Goal: Task Accomplishment & Management: Complete application form

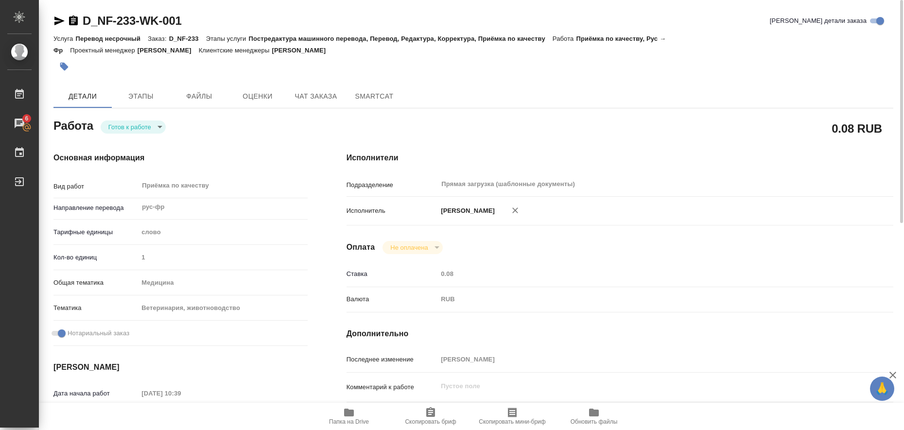
click at [58, 20] on icon "button" at bounding box center [59, 21] width 12 height 12
click at [58, 22] on icon "button" at bounding box center [59, 21] width 10 height 9
click at [65, 65] on icon "button" at bounding box center [64, 67] width 8 height 8
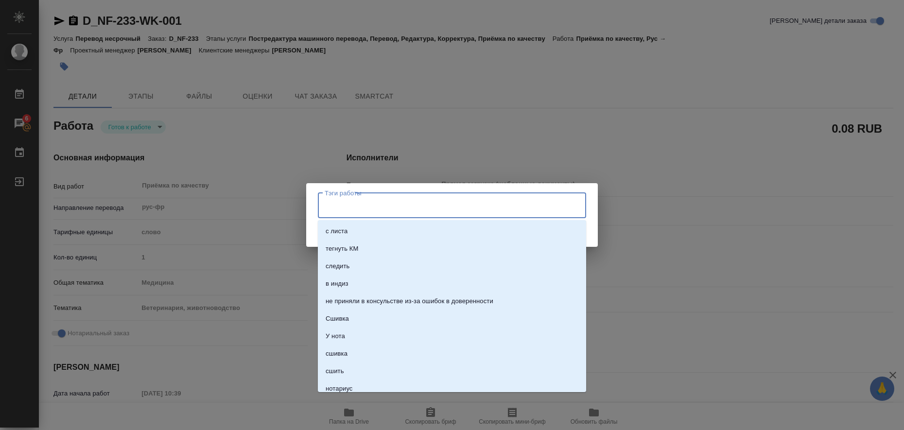
click at [352, 209] on input "Тэги работы" at bounding box center [442, 205] width 241 height 17
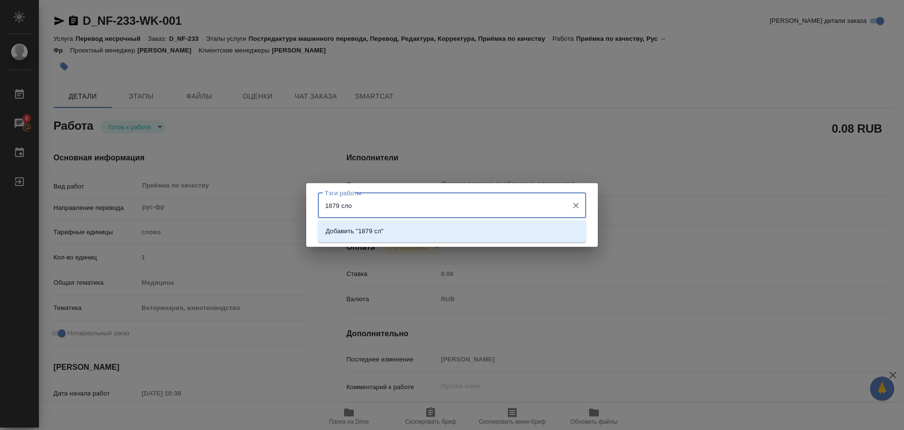
type input "1879 слов"
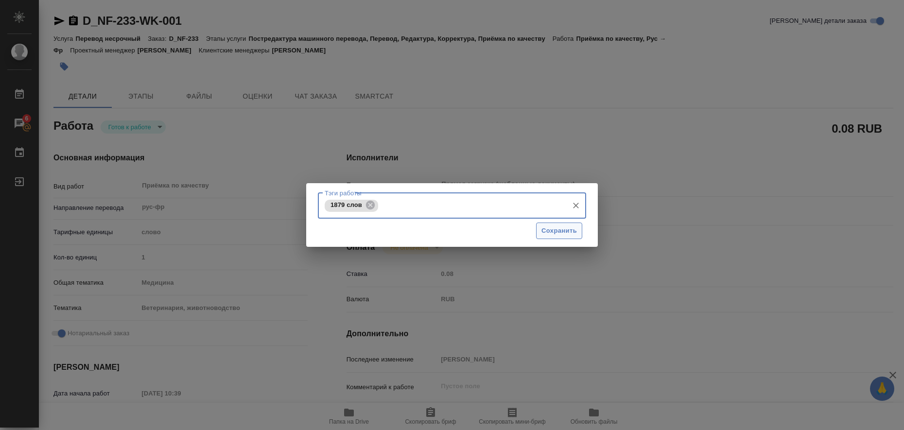
click at [562, 234] on span "Сохранить" at bounding box center [558, 230] width 35 height 11
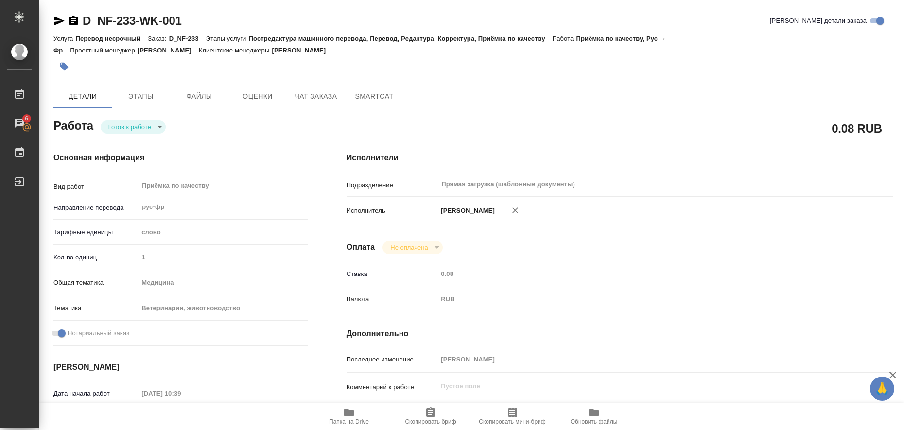
type input "readyForWork"
type input "рус-фр"
type input "5a8b1489cc6b4906c91bfd90"
type input "1"
type input "med"
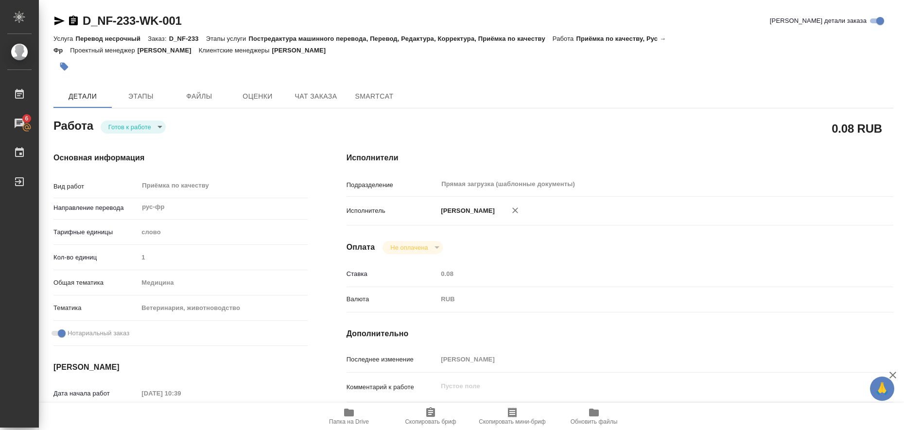
type input "5f647204b73bc97568ca66a8"
checkbox input "true"
type input "14.08.2025 10:39"
type input "18.08.2025 12:00"
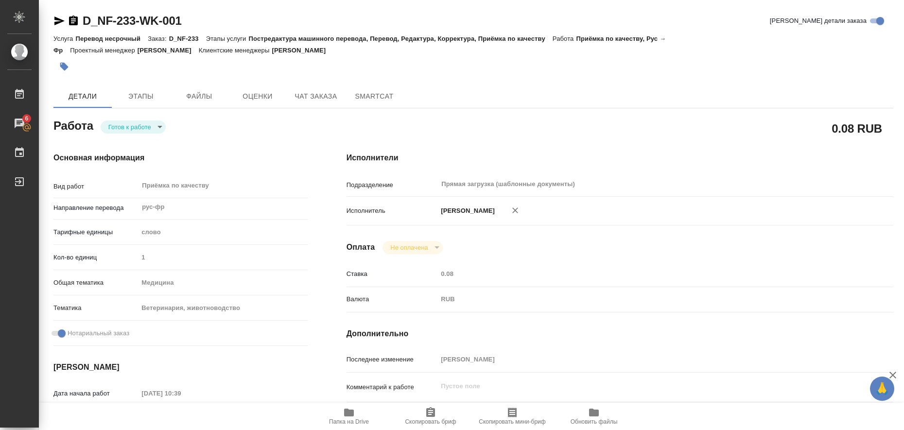
type input "Прямая загрузка (шаблонные документы)"
type input "notPayed"
type input "0.08"
type input "RUB"
type input "Любицкая Ольга"
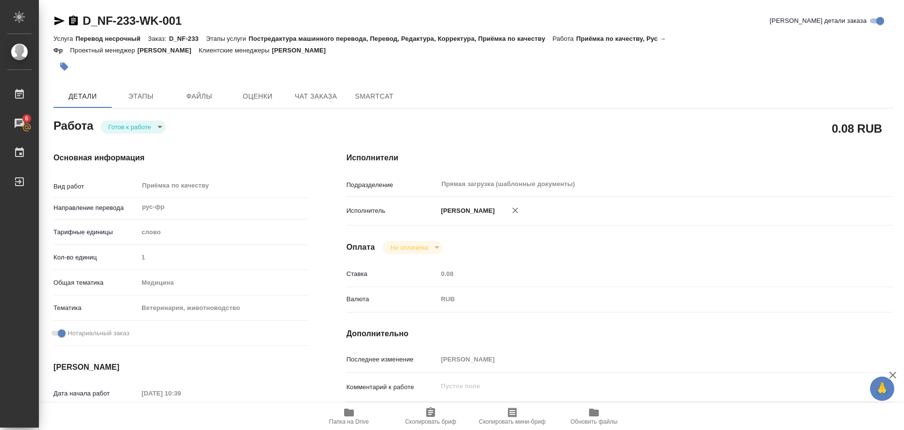
type input "D_NF-233"
type input "Перевод несрочный"
type input "Постредактура машинного перевода, Перевод, Редактура, Корректура, Приёмка по ка…"
type input "Булахова Елена"
type input "/Clients/Нита-фарм/Orders/D_NF-233"
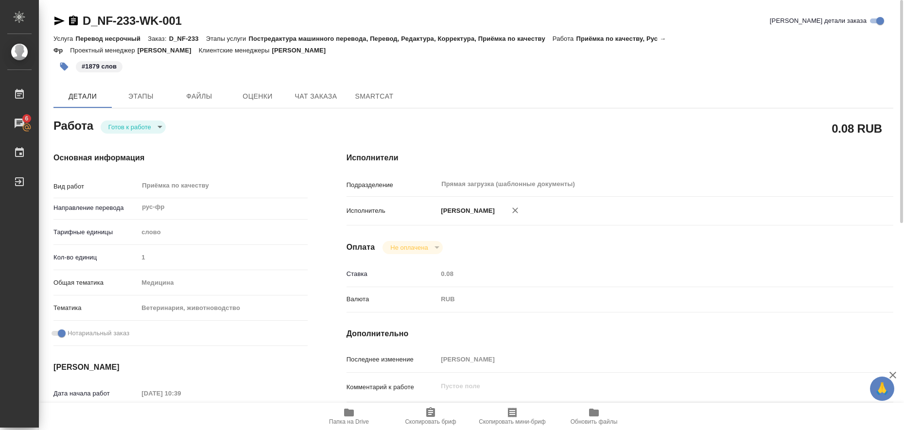
click at [161, 128] on body "🙏 .cls-1 fill:#fff; AWATERA Liubitskaia Olga Работы 6 Чаты График Выйти D_NF-23…" at bounding box center [452, 215] width 904 height 430
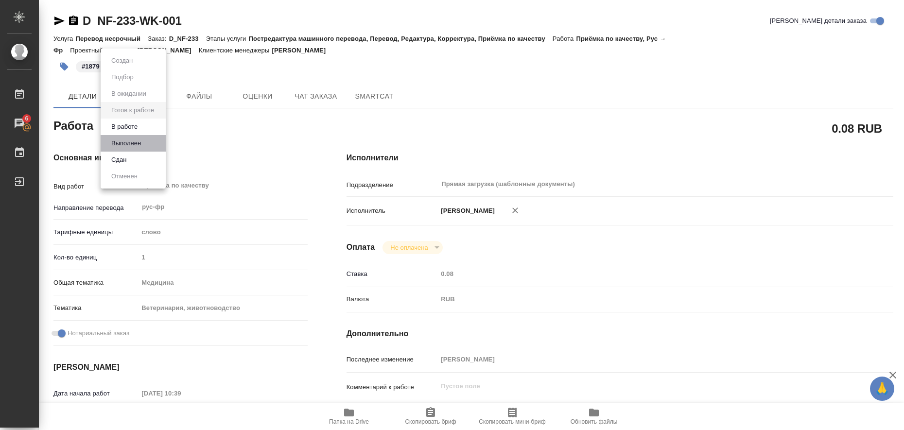
click at [145, 145] on li "Выполнен" at bounding box center [133, 143] width 65 height 17
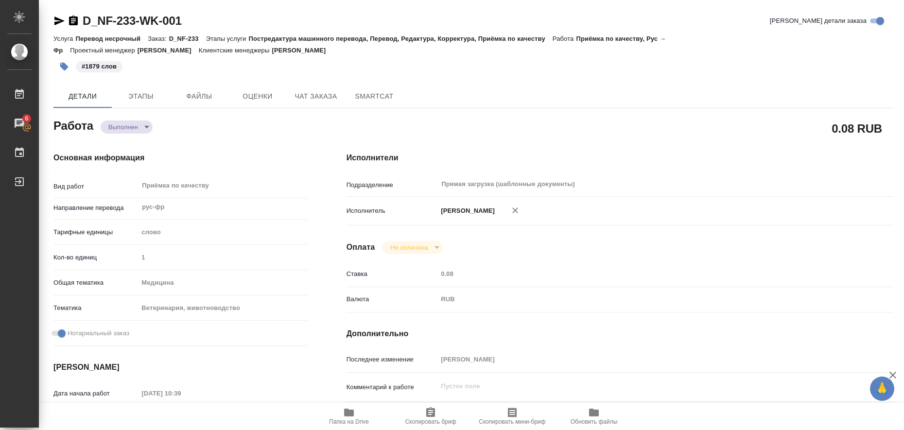
type textarea "x"
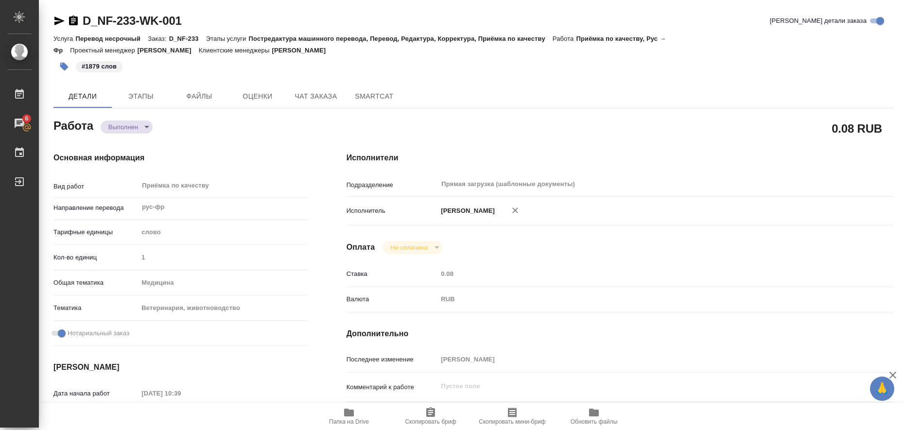
type textarea "x"
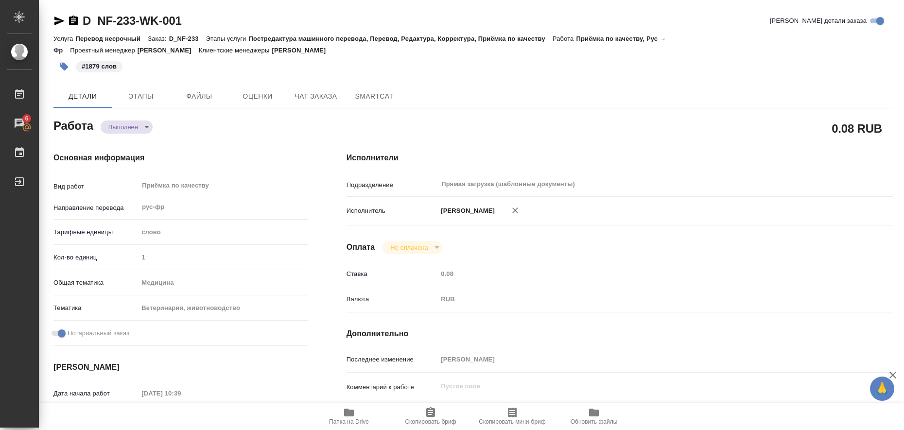
type textarea "x"
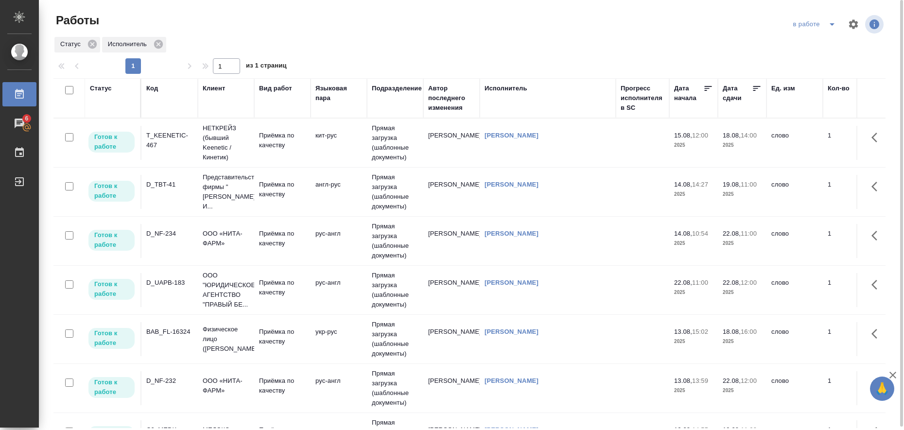
click at [830, 24] on icon "split button" at bounding box center [831, 24] width 5 height 2
click at [809, 43] on li "Стандартные настройки" at bounding box center [815, 44] width 93 height 16
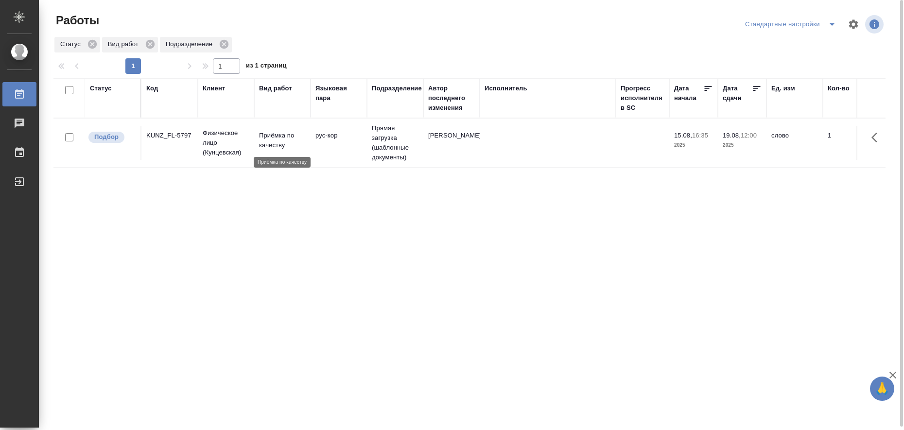
click at [274, 139] on p "Приёмка по качеству" at bounding box center [282, 140] width 47 height 19
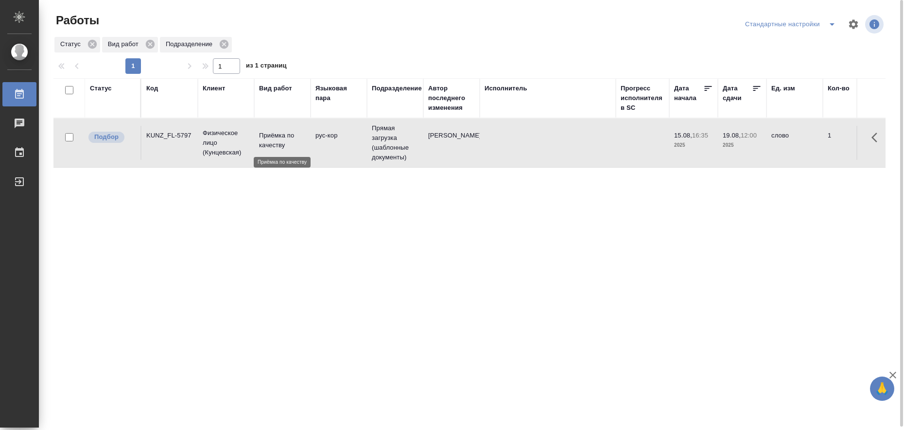
click at [274, 139] on p "Приёмка по качеству" at bounding box center [282, 140] width 47 height 19
click at [828, 27] on icon "split button" at bounding box center [832, 24] width 12 height 12
click at [812, 46] on li "в работе" at bounding box center [791, 44] width 99 height 16
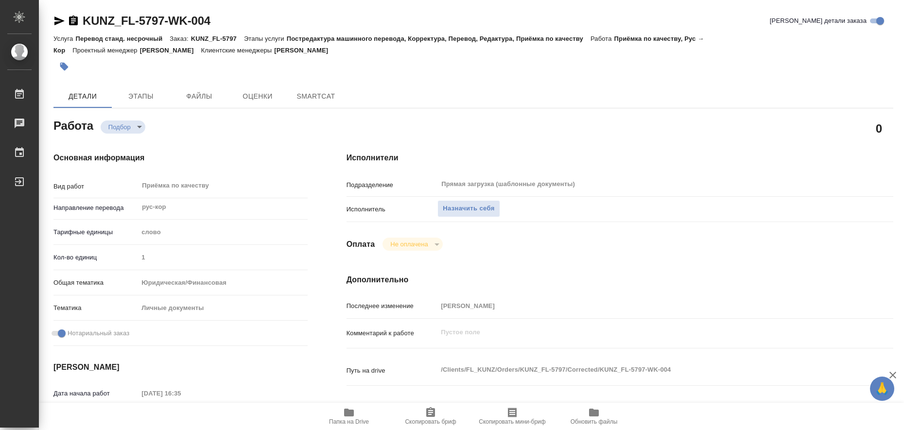
type textarea "x"
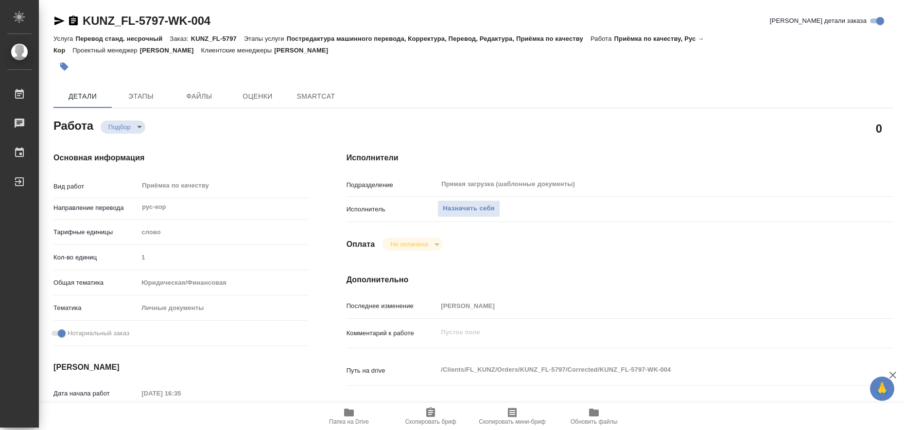
type textarea "x"
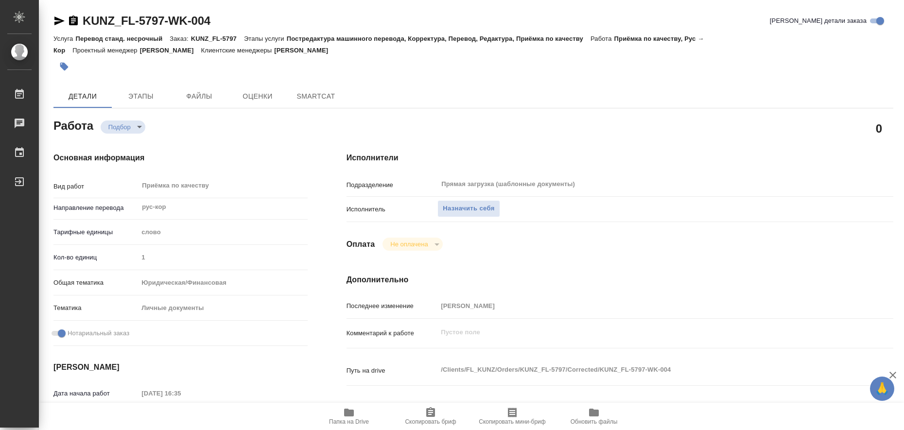
type textarea "x"
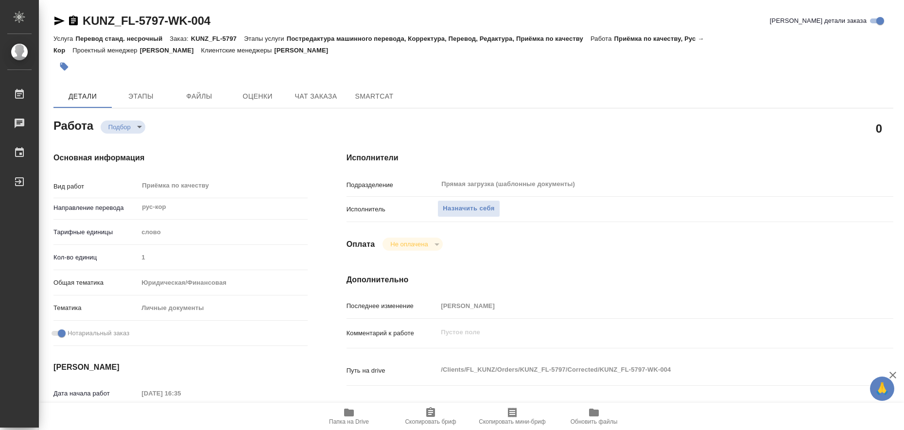
type textarea "x"
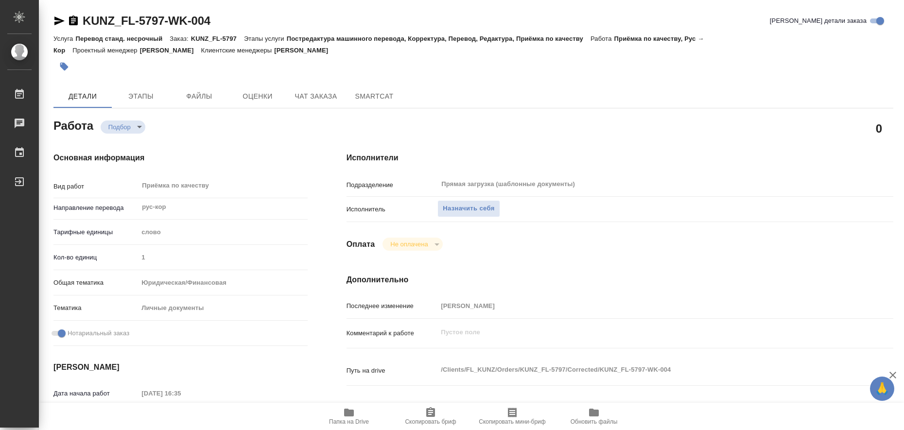
click at [350, 412] on icon "button" at bounding box center [349, 413] width 10 height 8
type textarea "x"
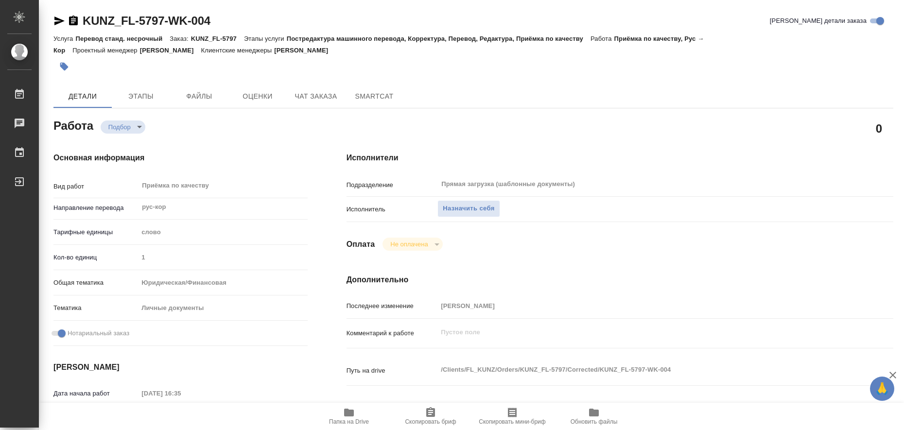
type textarea "x"
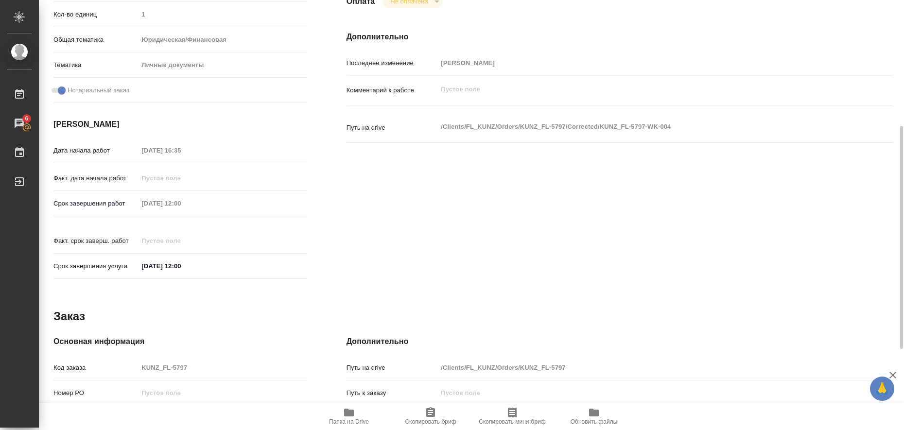
scroll to position [399, 0]
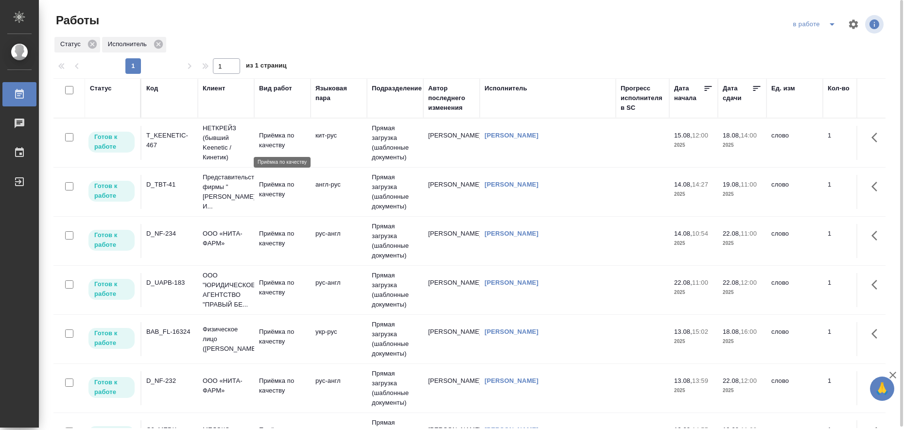
click at [268, 134] on p "Приёмка по качеству" at bounding box center [282, 140] width 47 height 19
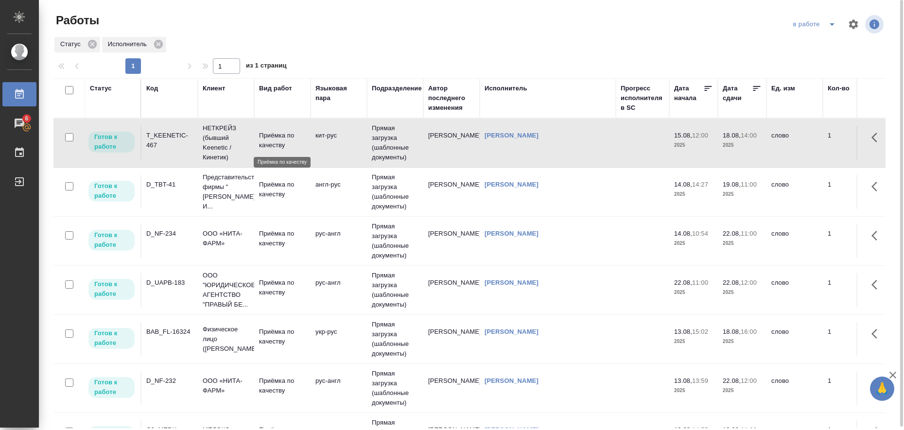
click at [268, 134] on p "Приёмка по качеству" at bounding box center [282, 140] width 47 height 19
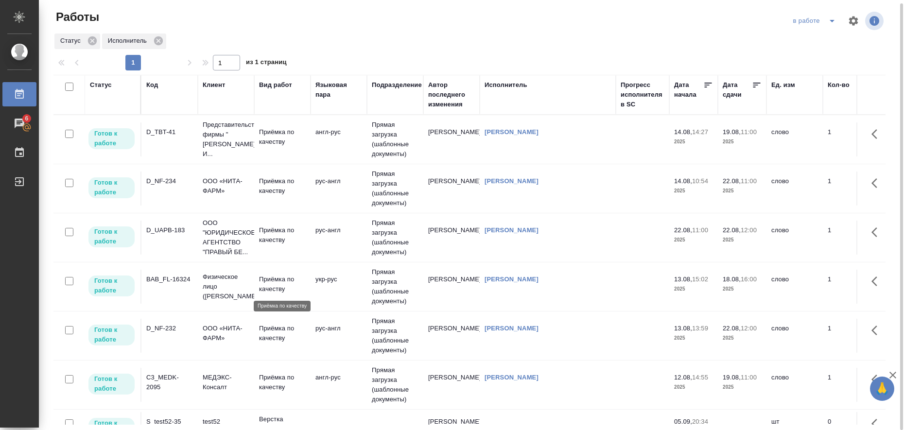
click at [272, 282] on p "Приёмка по качеству" at bounding box center [282, 283] width 47 height 19
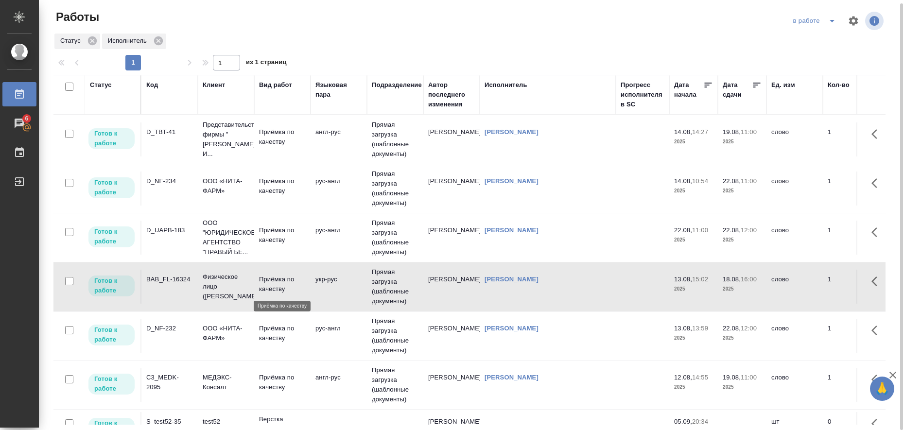
click at [272, 282] on p "Приёмка по качеству" at bounding box center [282, 283] width 47 height 19
click at [833, 22] on icon "split button" at bounding box center [832, 21] width 12 height 12
click at [814, 34] on li "Стандартные настройки" at bounding box center [815, 37] width 93 height 16
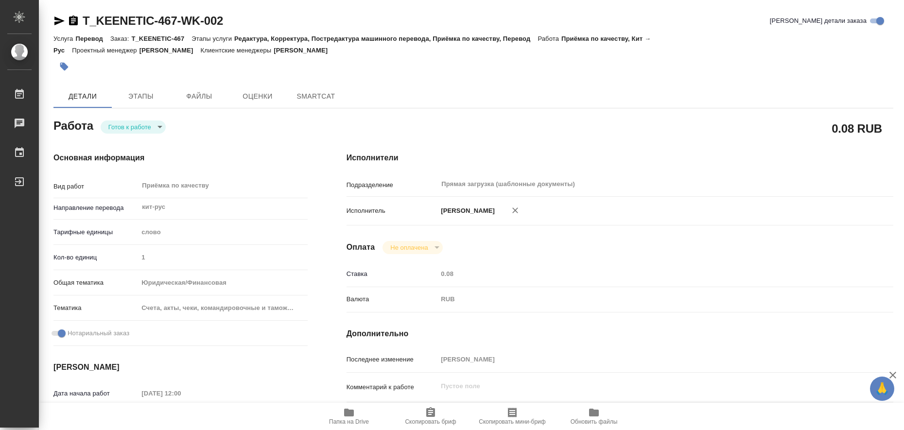
type textarea "x"
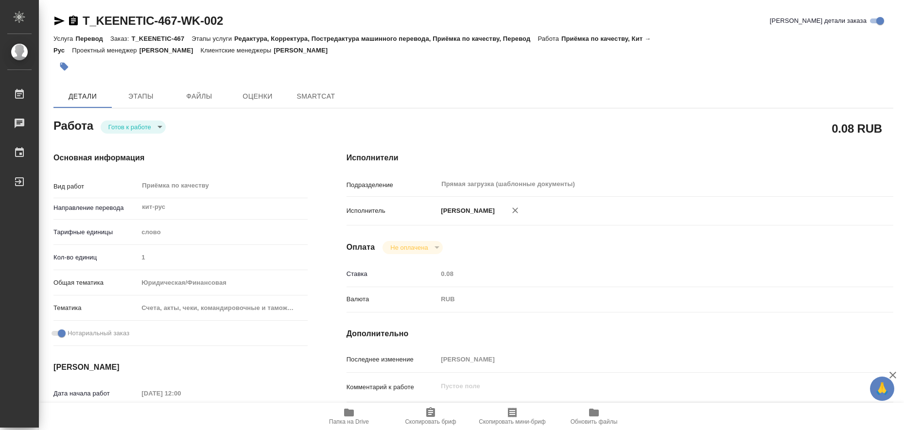
type textarea "x"
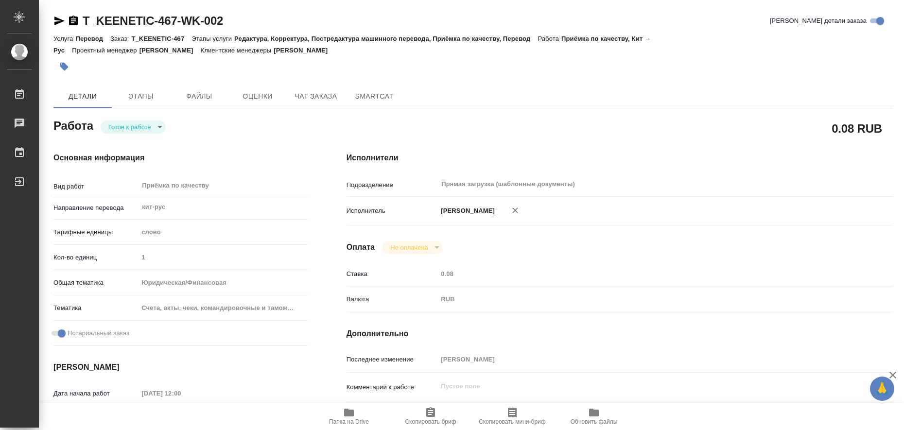
type textarea "x"
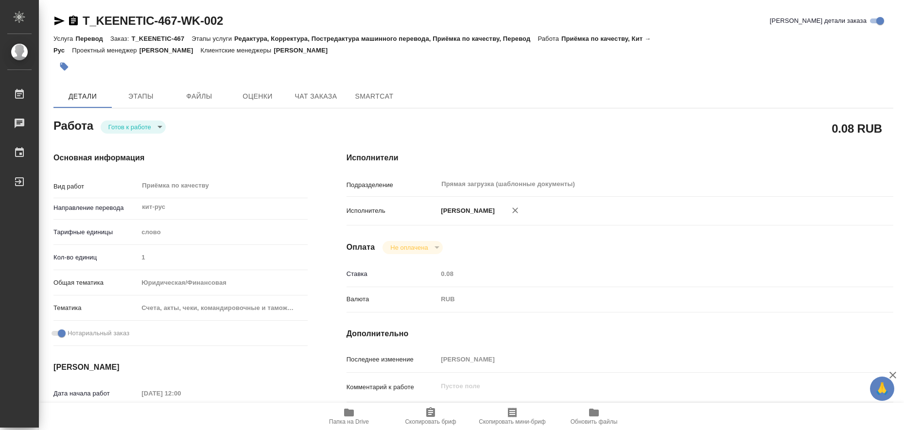
type textarea "x"
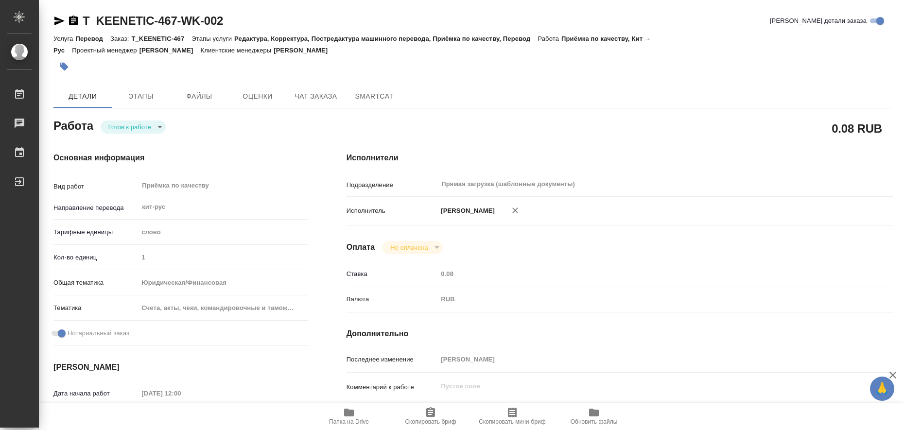
type textarea "x"
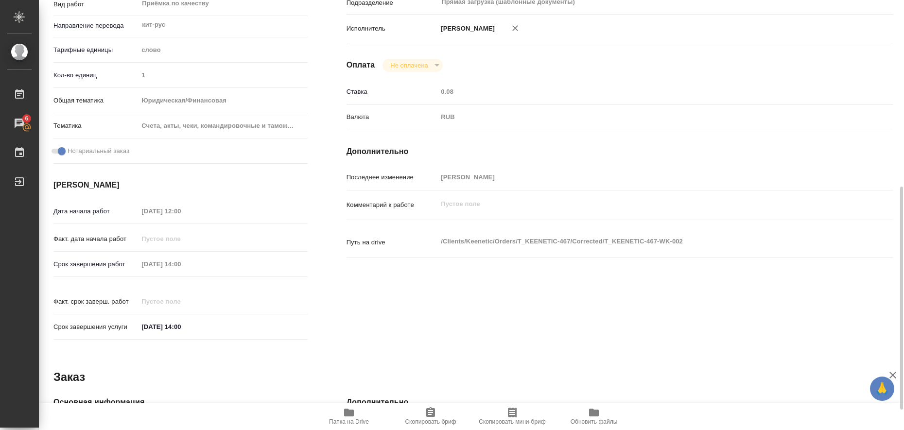
scroll to position [243, 0]
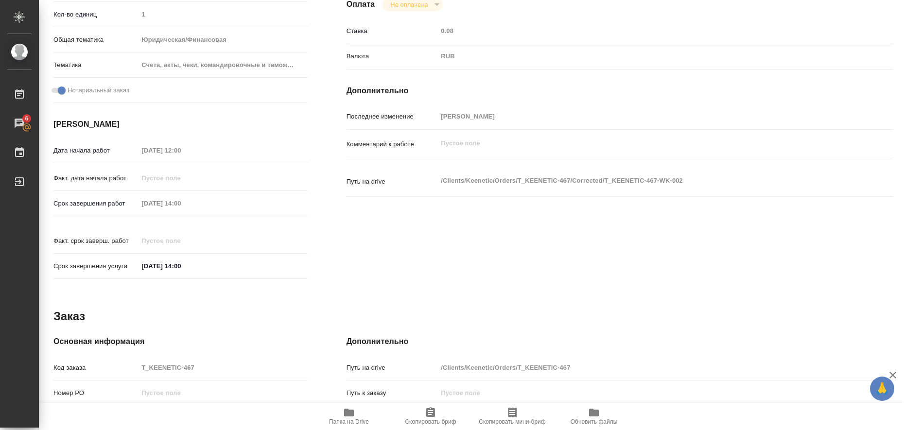
click at [346, 411] on icon "button" at bounding box center [349, 413] width 10 height 8
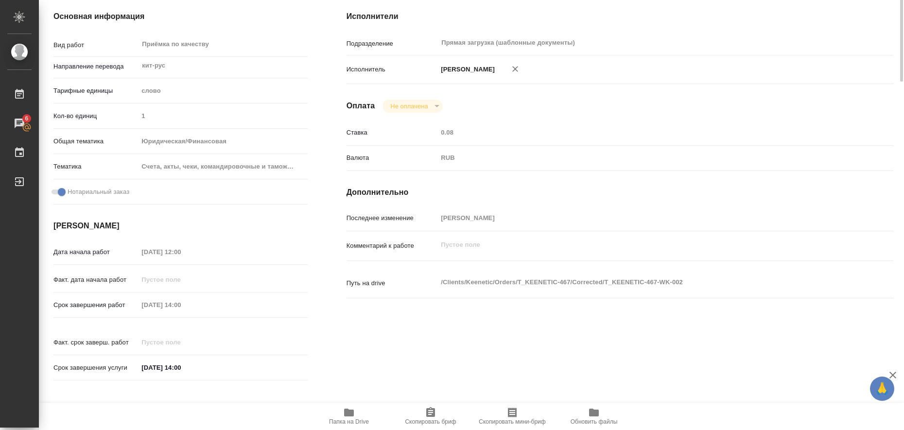
scroll to position [0, 0]
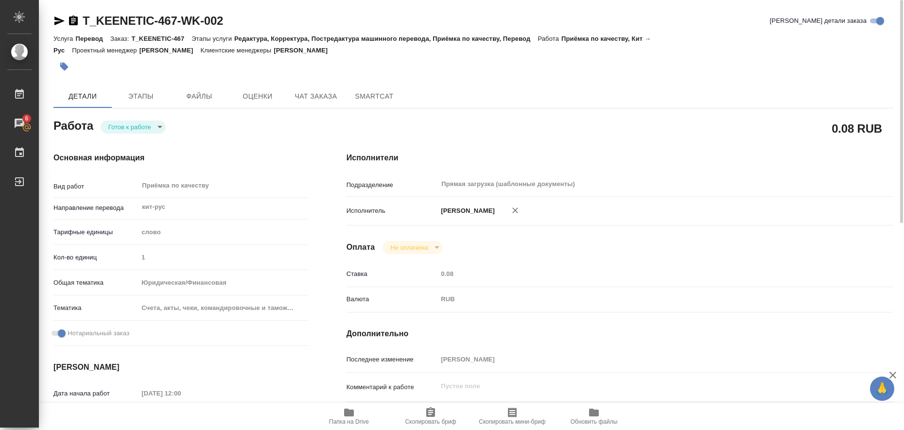
type textarea "x"
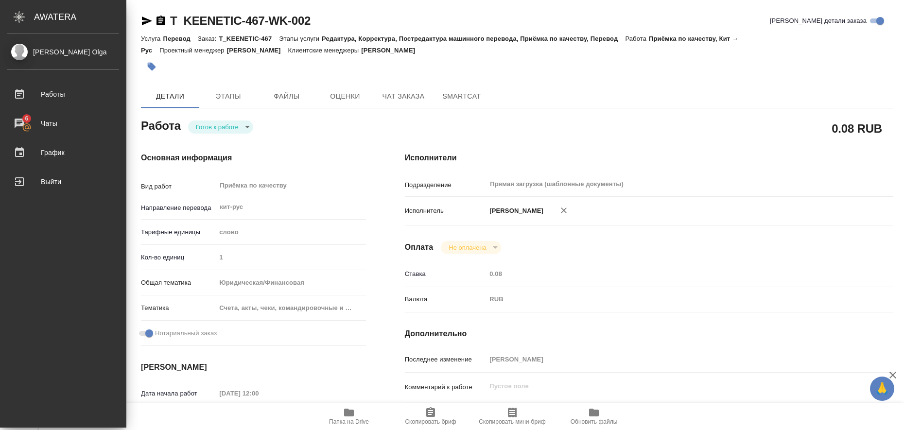
type textarea "x"
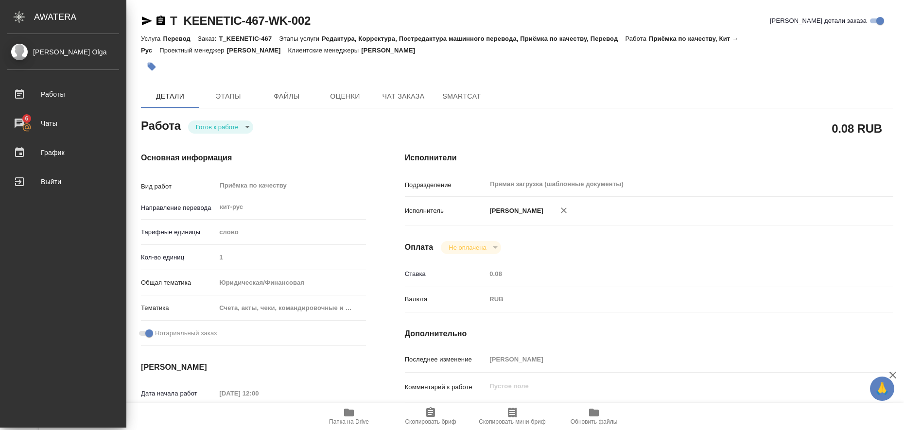
type textarea "x"
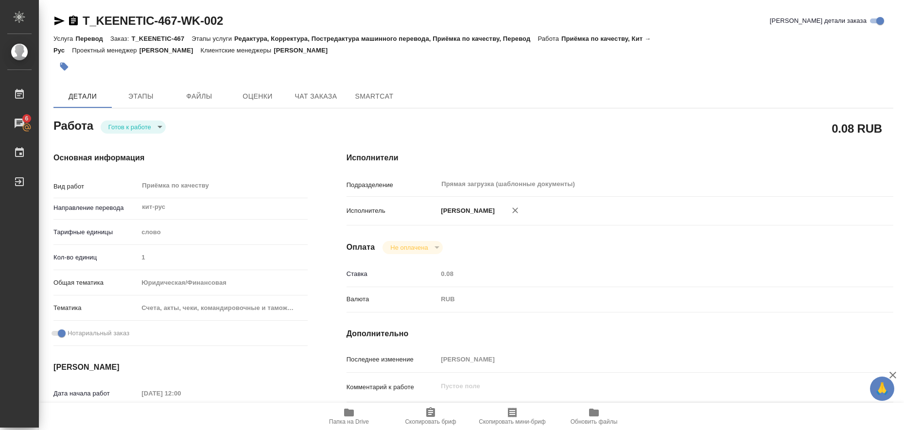
click at [59, 18] on icon "button" at bounding box center [59, 21] width 12 height 12
click at [67, 67] on icon "button" at bounding box center [64, 67] width 8 height 8
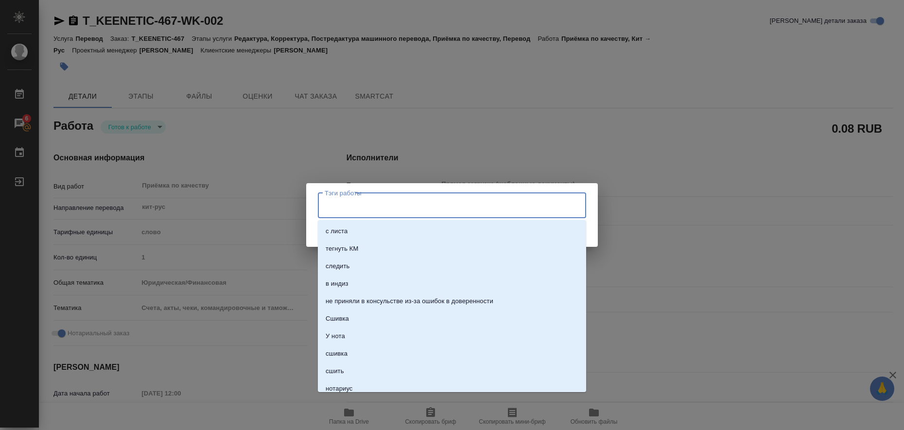
click at [351, 202] on input "Тэги работы" at bounding box center [442, 205] width 241 height 17
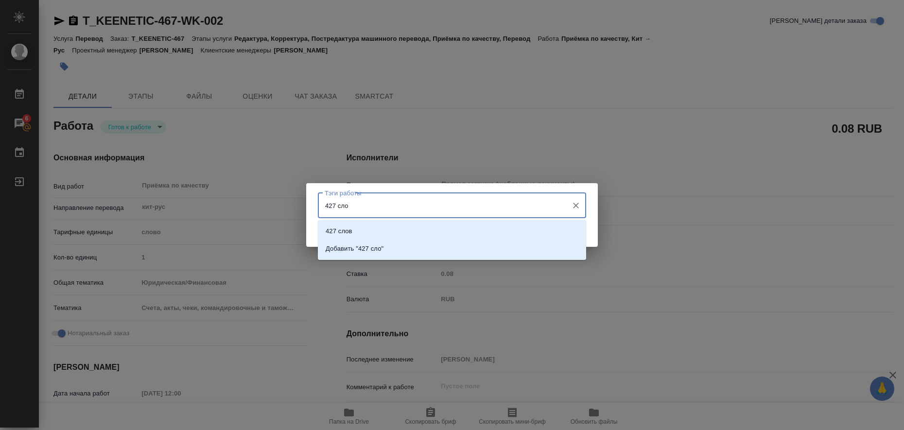
type input "427 слов"
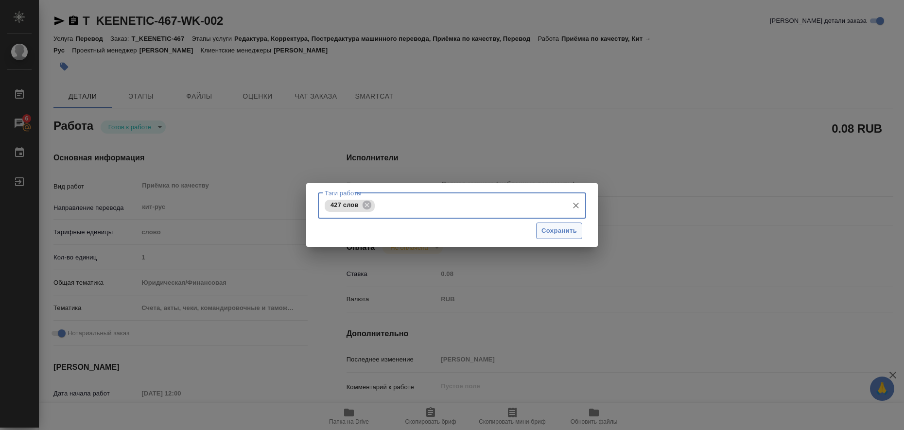
click at [545, 230] on span "Сохранить" at bounding box center [558, 230] width 35 height 11
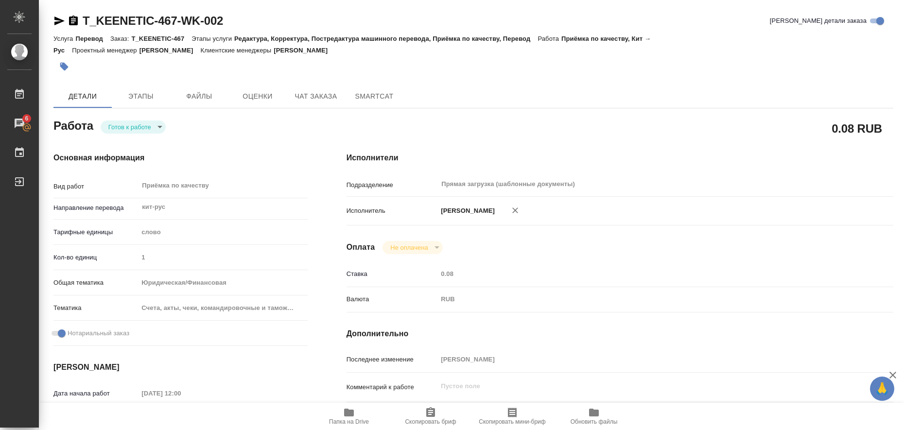
type input "readyForWork"
type textarea "Приёмка по качеству"
type textarea "x"
type input "кит-рус"
type input "5a8b1489cc6b4906c91bfd90"
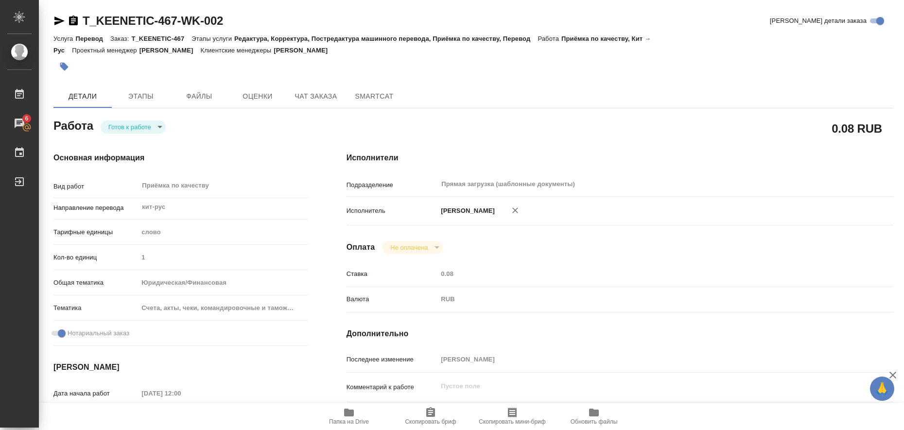
type input "1"
type input "yr-fn"
type input "5f647205b73bc97568ca66c0"
checkbox input "true"
type input "15.08.2025 12:00"
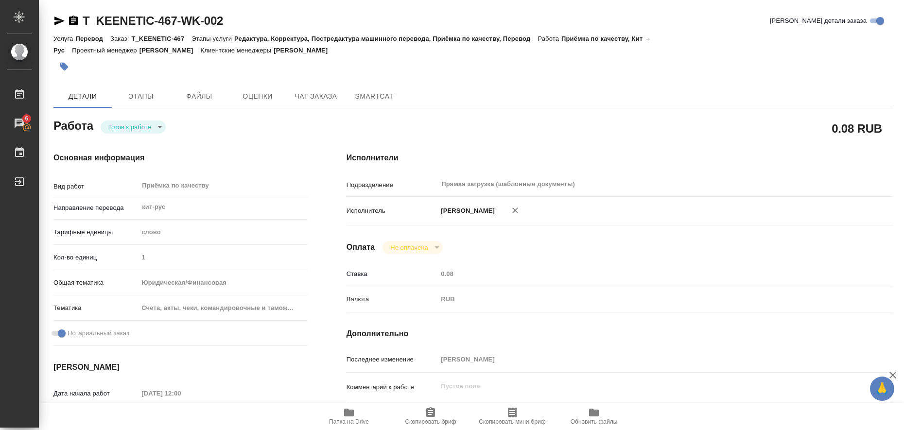
type input "18.08.2025 14:00"
type input "Прямая загрузка (шаблонные документы)"
type input "notPayed"
type input "0.08"
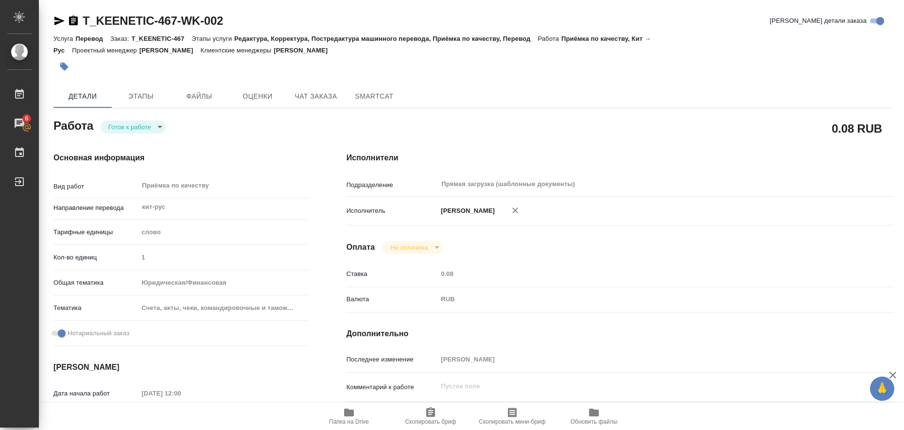
type input "RUB"
type input "[PERSON_NAME]"
type textarea "x"
type textarea "/Clients/Keenetic/Orders/T_KEENETIC-467/Corrected/T_KEENETIC-467-WK-002"
type textarea "x"
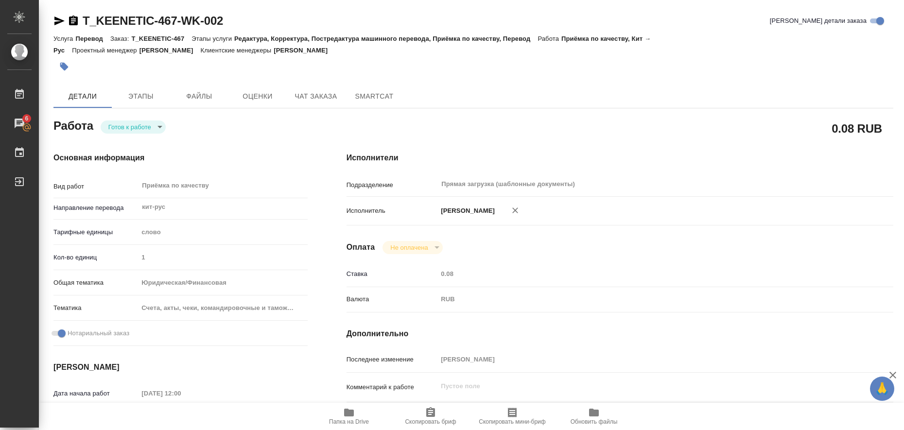
type input "T_KEENETIC-467"
type input "Перевод"
type input "Редактура, Корректура, Постредактура машинного перевода, Приёмка по качеству, П…"
type input "[PERSON_NAME]"
type input "/Clients/Keenetic/Orders/T_KEENETIC-467"
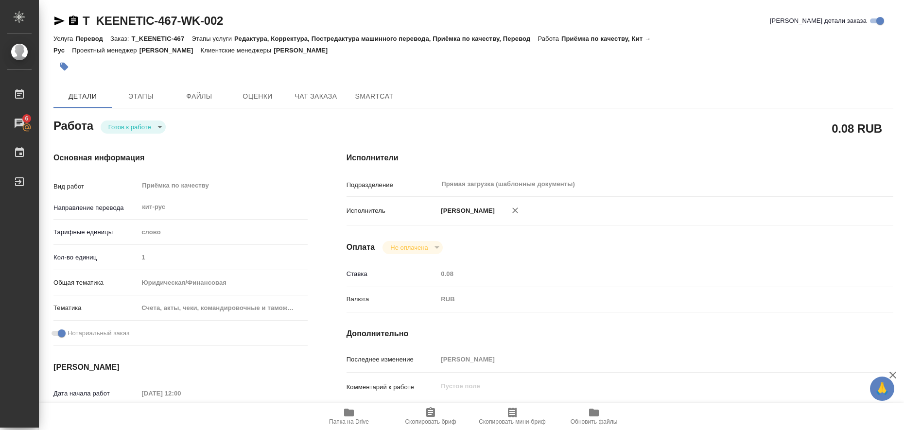
type textarea "x"
type textarea "кит-рус и заверение печатью компании"
type textarea "x"
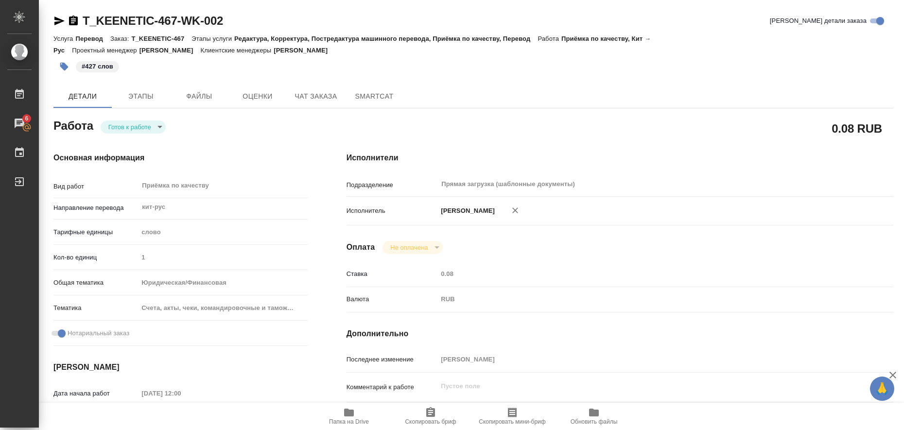
type textarea "x"
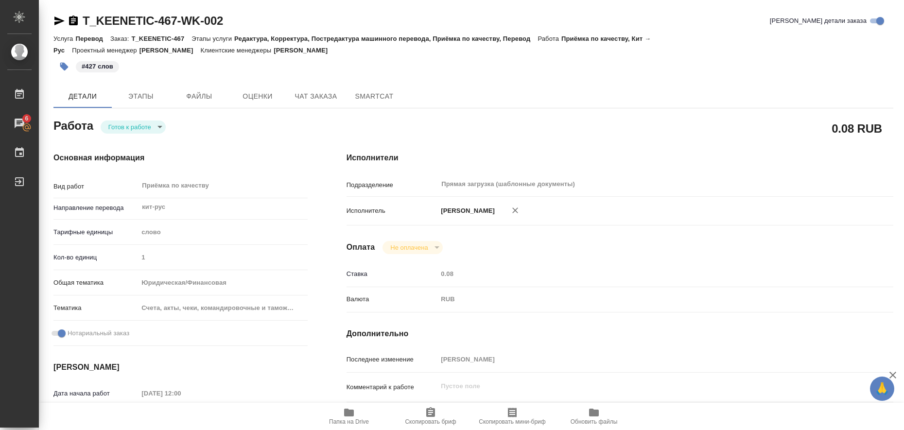
type textarea "x"
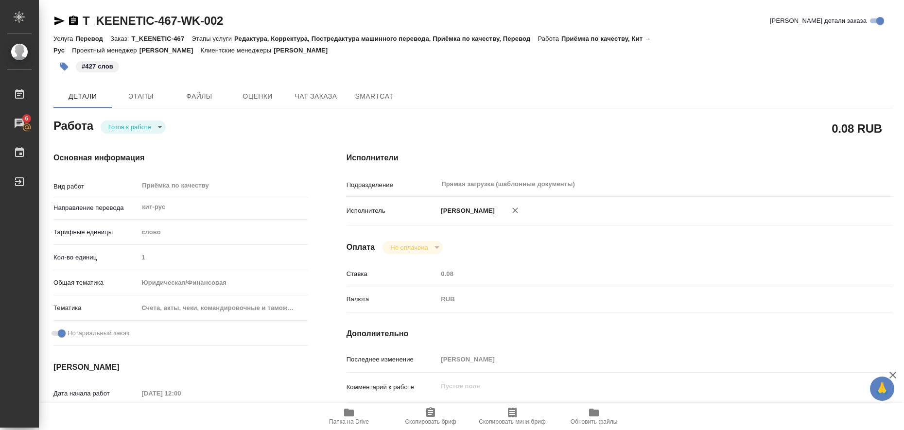
type textarea "x"
click at [161, 128] on body "🙏 .cls-1 fill:#fff; AWATERA Liubitskaia Olga Работы 6 Чаты График Выйти T_KEENE…" at bounding box center [452, 215] width 904 height 430
click at [153, 141] on li "Выполнен" at bounding box center [133, 143] width 65 height 17
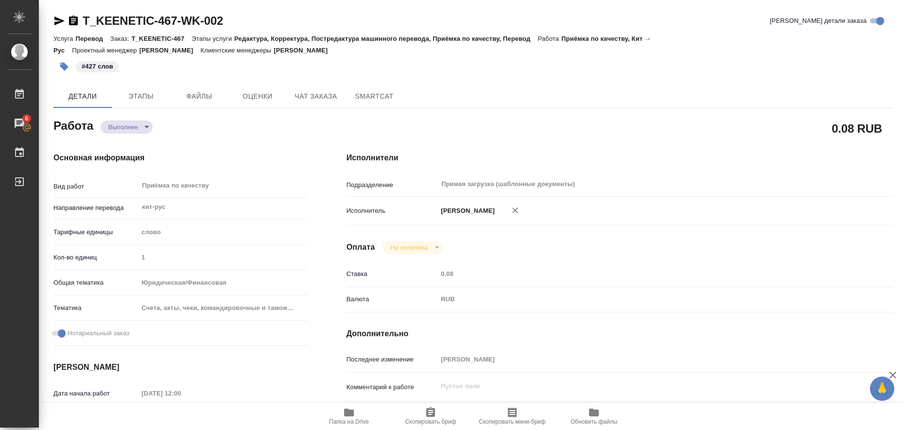
type textarea "x"
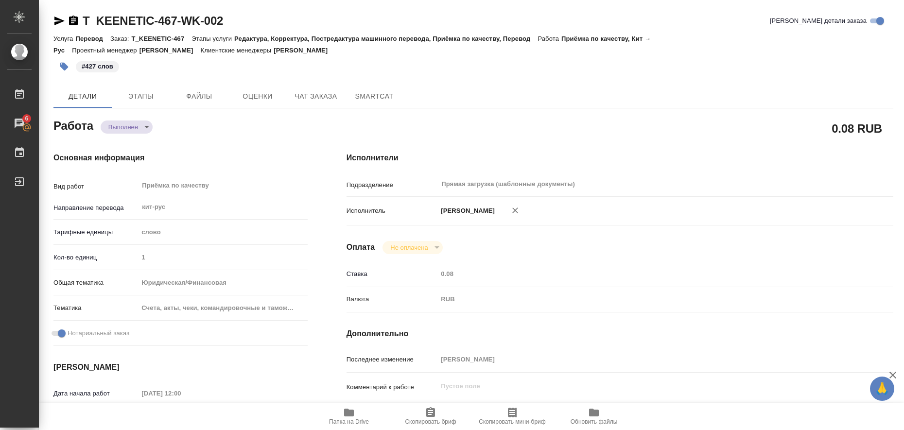
type textarea "x"
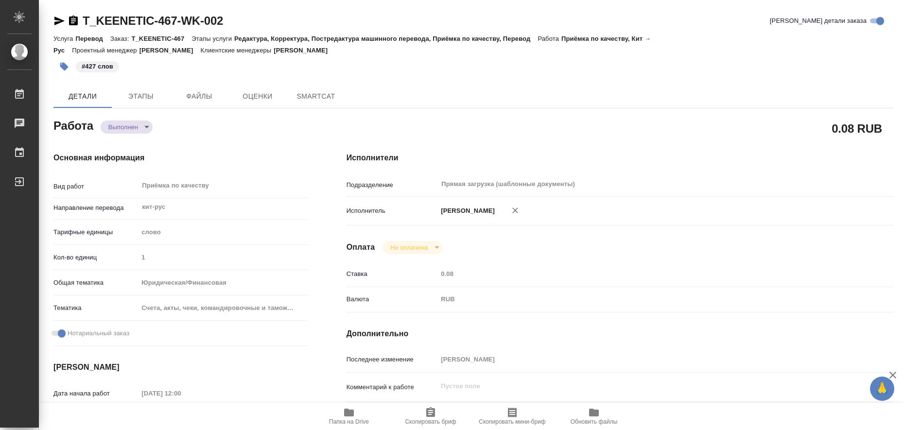
type textarea "x"
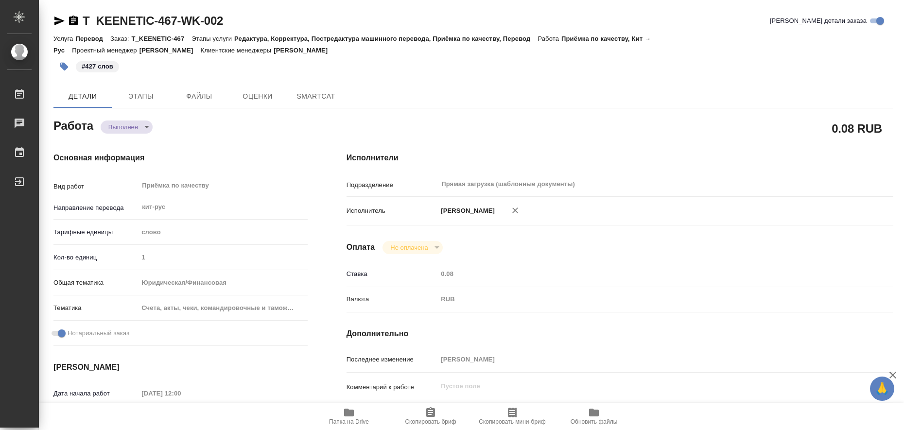
type textarea "x"
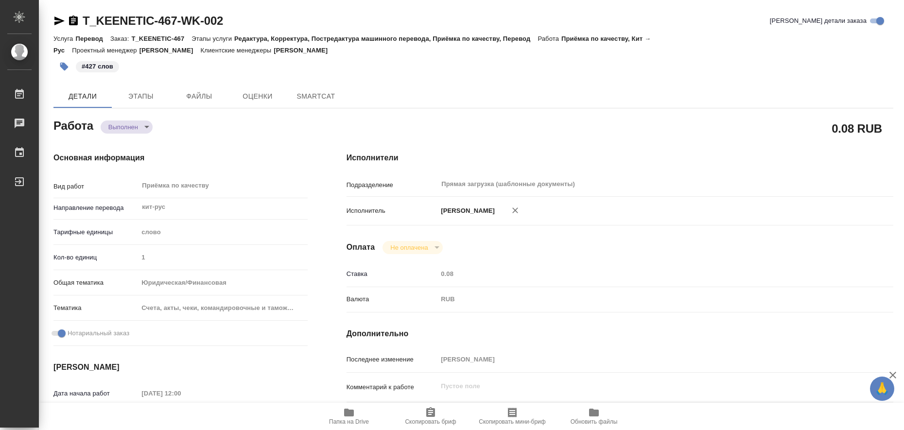
type textarea "x"
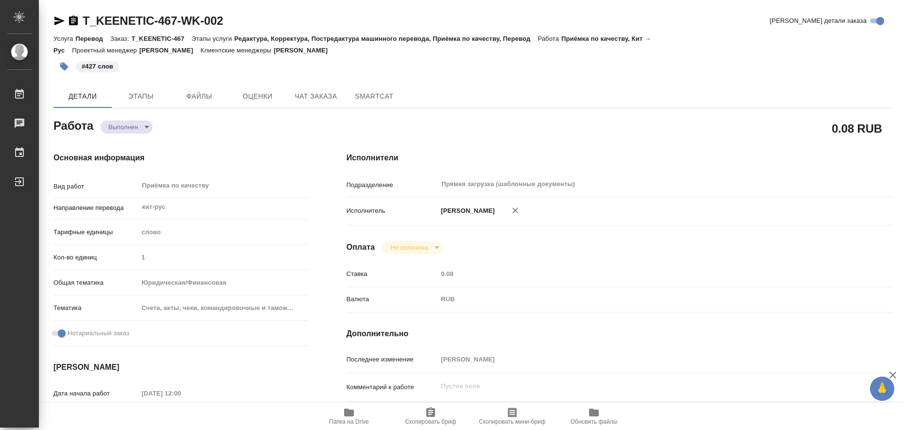
type textarea "x"
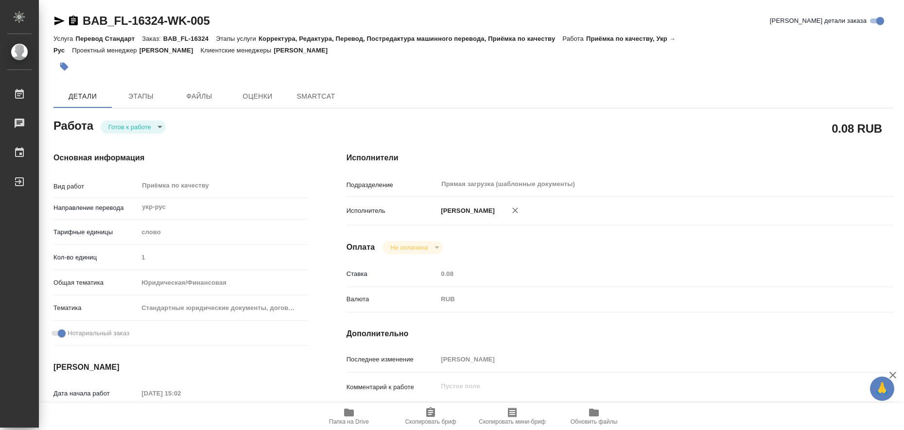
type textarea "x"
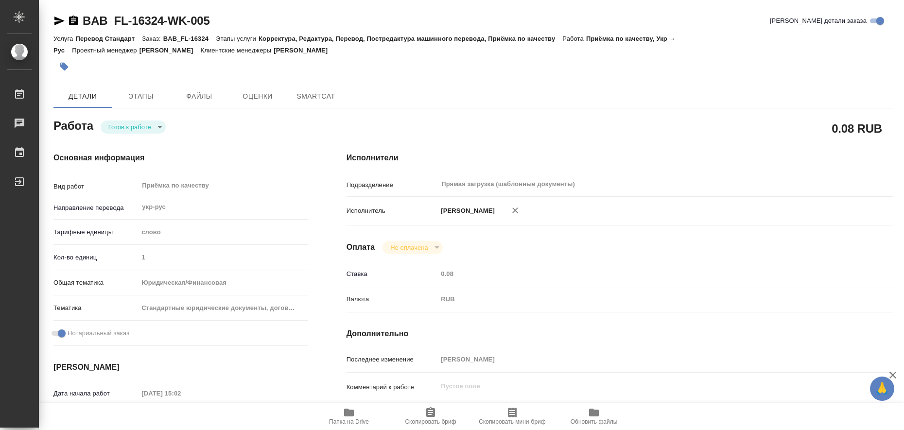
type textarea "x"
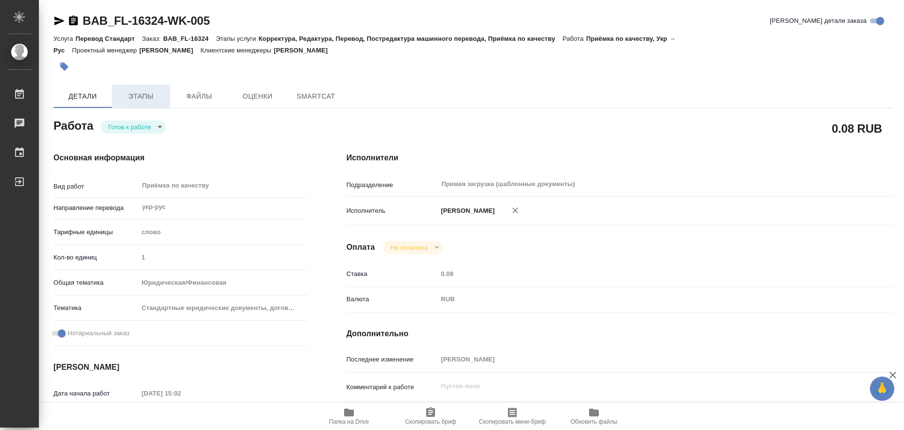
type textarea "x"
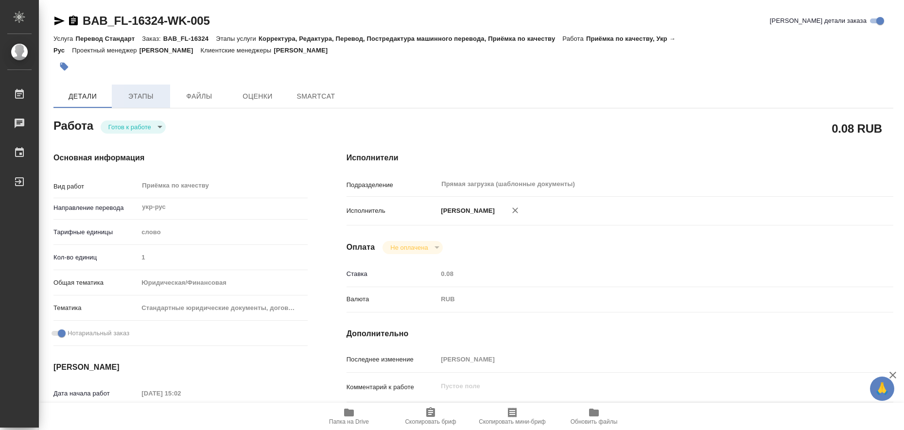
click at [148, 99] on span "Этапы" at bounding box center [141, 96] width 47 height 12
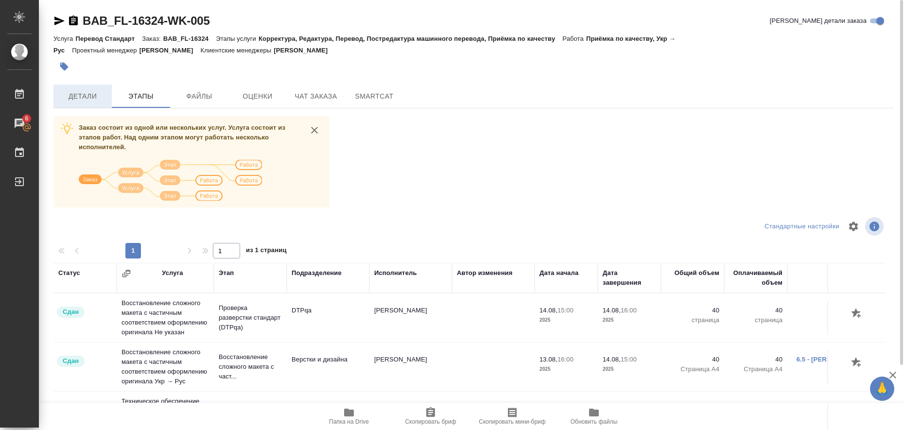
click at [75, 97] on span "Детали" at bounding box center [82, 96] width 47 height 12
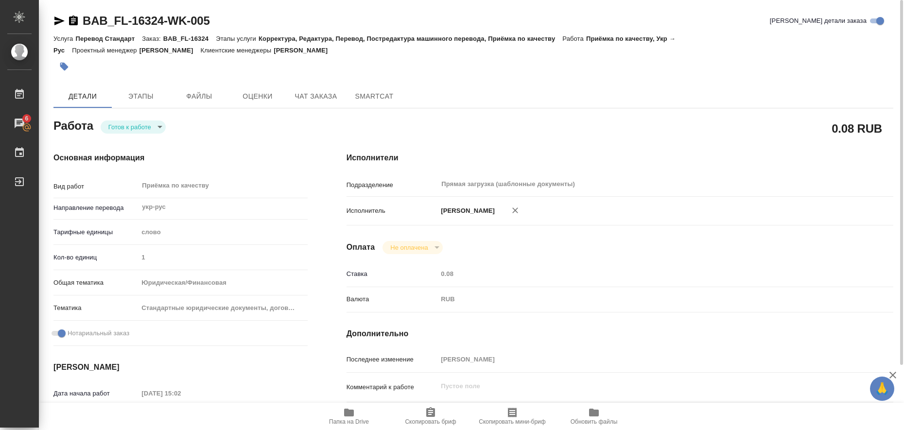
type textarea "x"
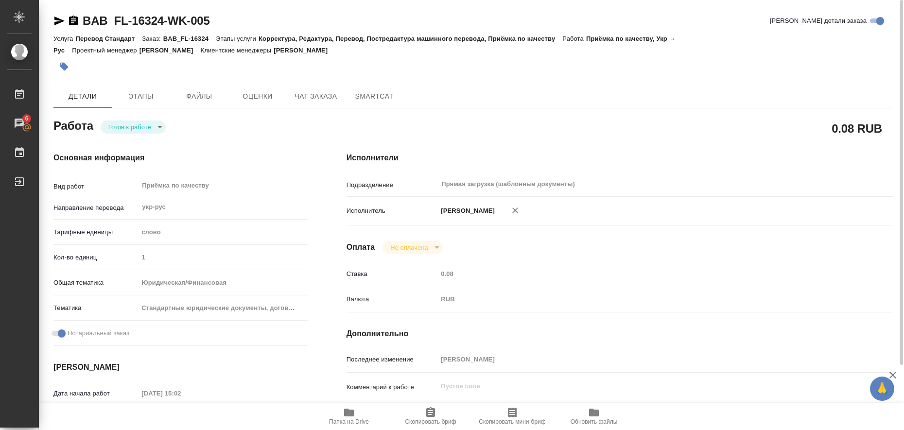
type textarea "x"
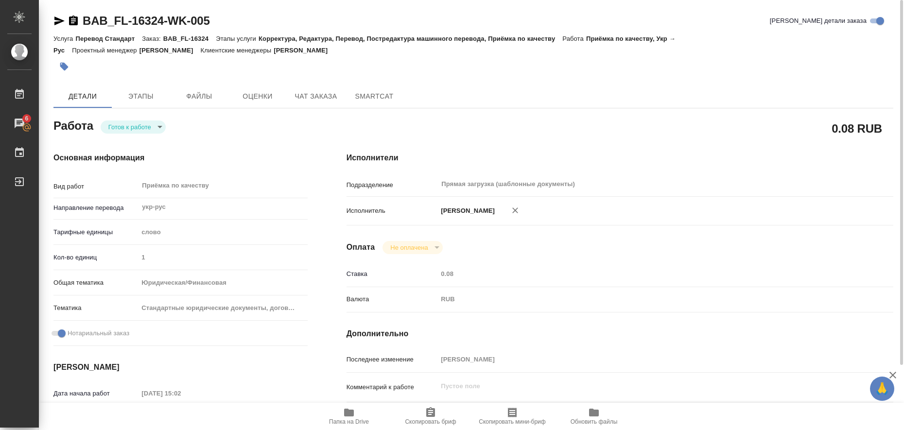
type textarea "x"
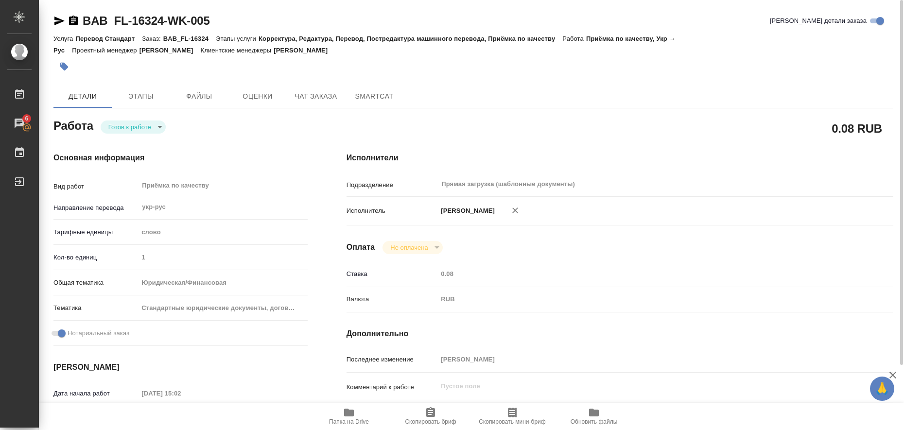
type textarea "x"
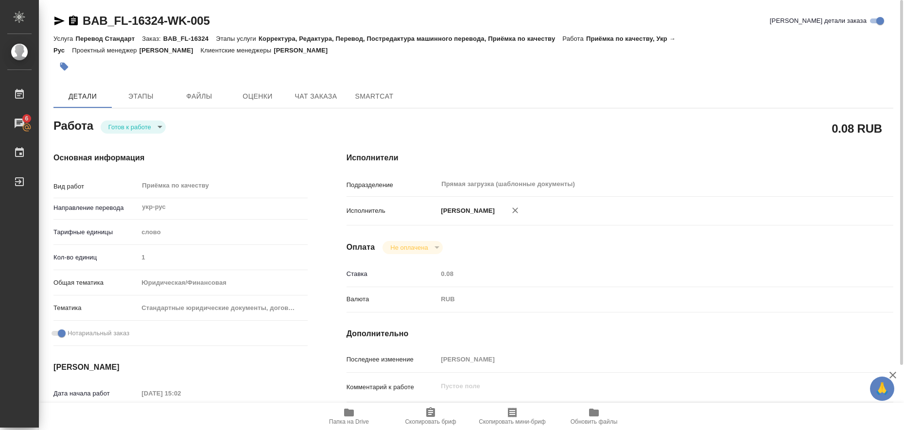
type textarea "x"
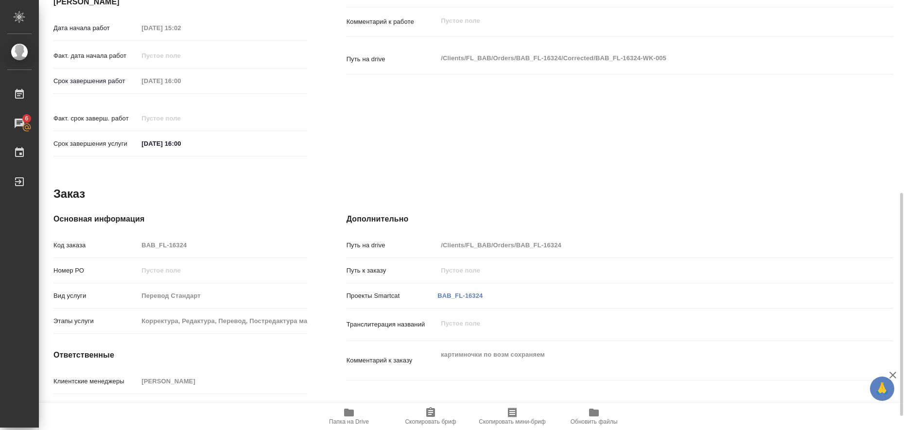
scroll to position [408, 0]
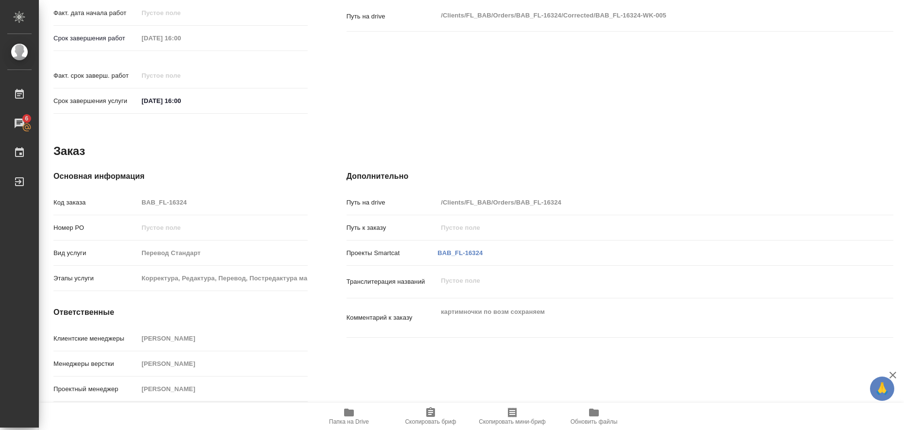
click at [348, 409] on icon "button" at bounding box center [349, 413] width 10 height 8
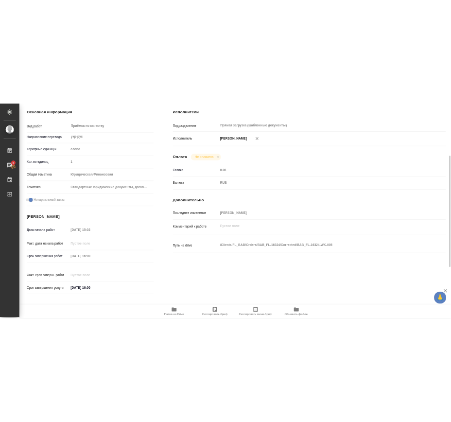
scroll to position [136, 0]
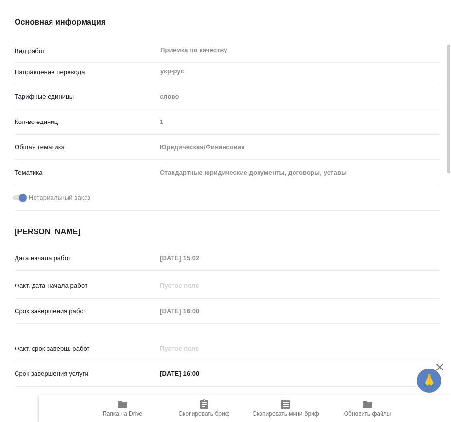
type textarea "x"
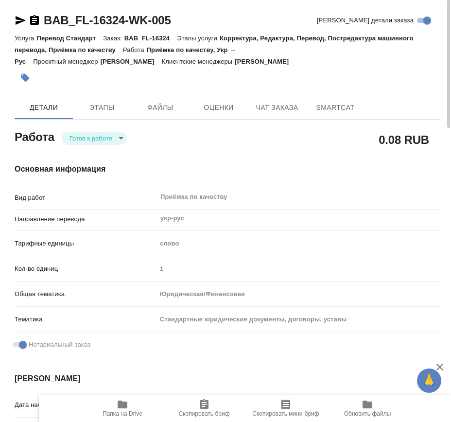
scroll to position [0, 0]
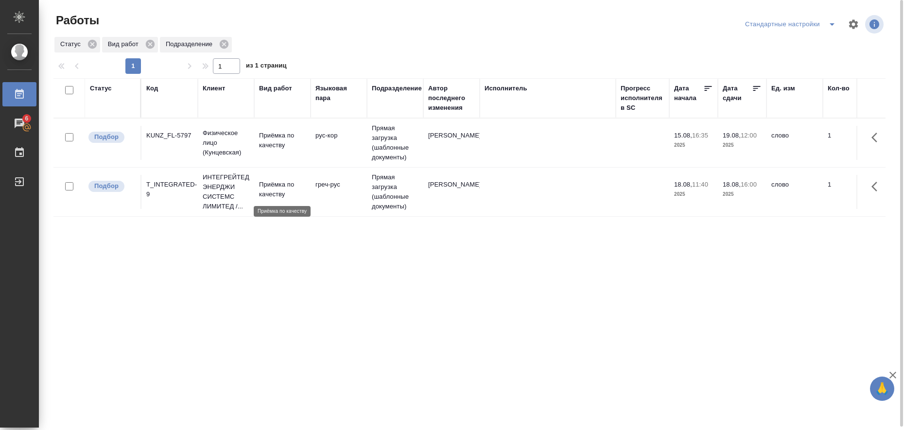
click at [274, 184] on p "Приёмка по качеству" at bounding box center [282, 189] width 47 height 19
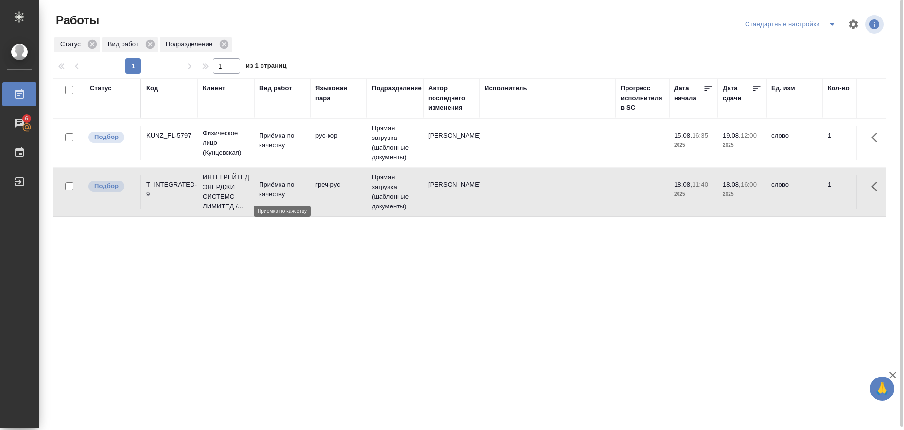
click at [274, 184] on p "Приёмка по качеству" at bounding box center [282, 189] width 47 height 19
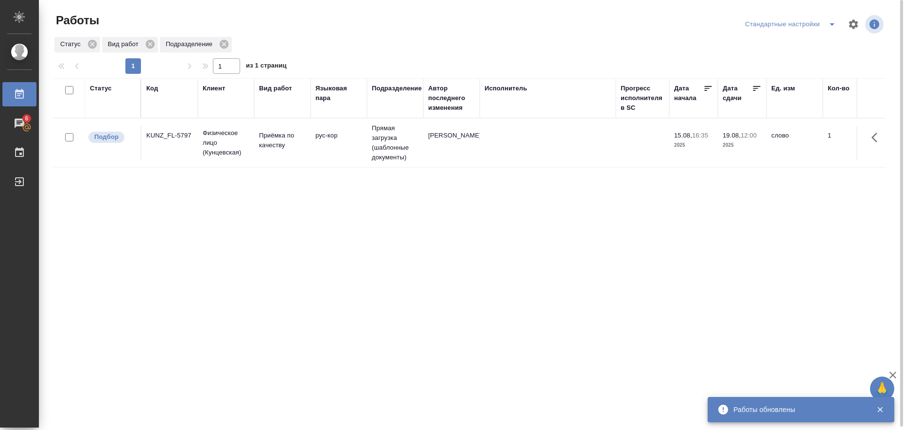
click at [832, 26] on icon "split button" at bounding box center [832, 24] width 12 height 12
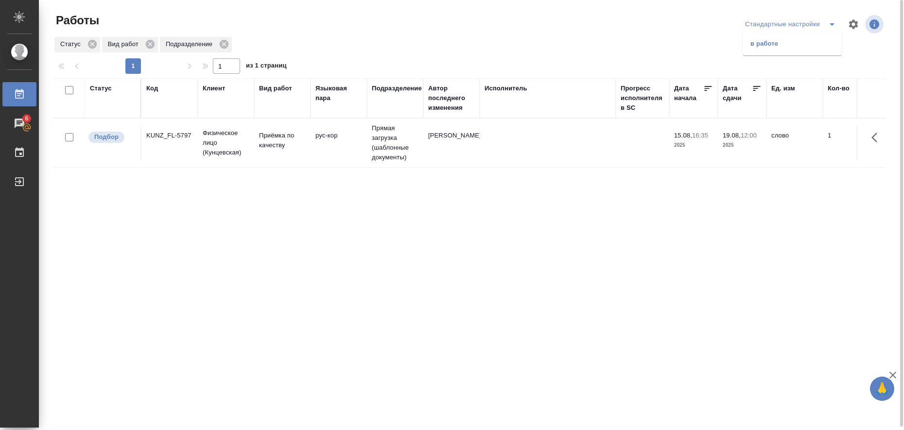
click at [802, 41] on li "в работе" at bounding box center [791, 44] width 99 height 16
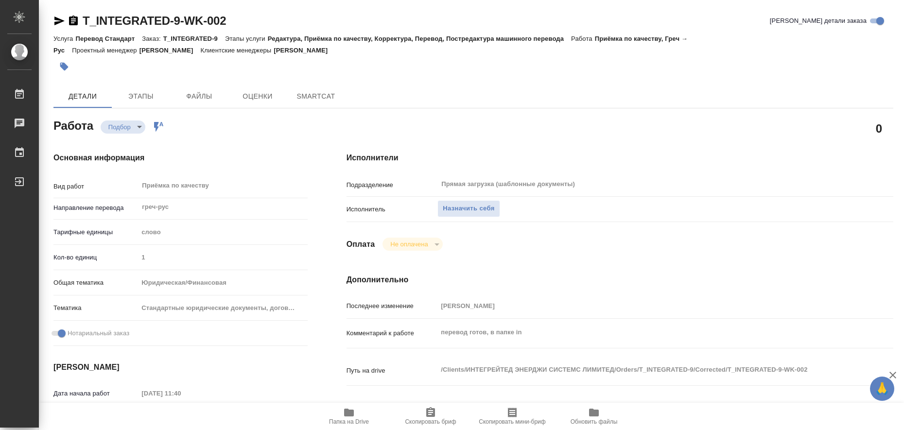
type textarea "x"
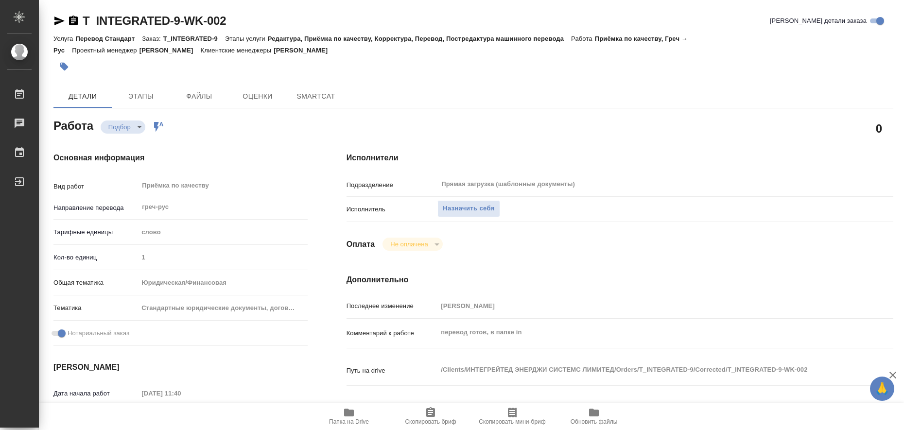
type textarea "x"
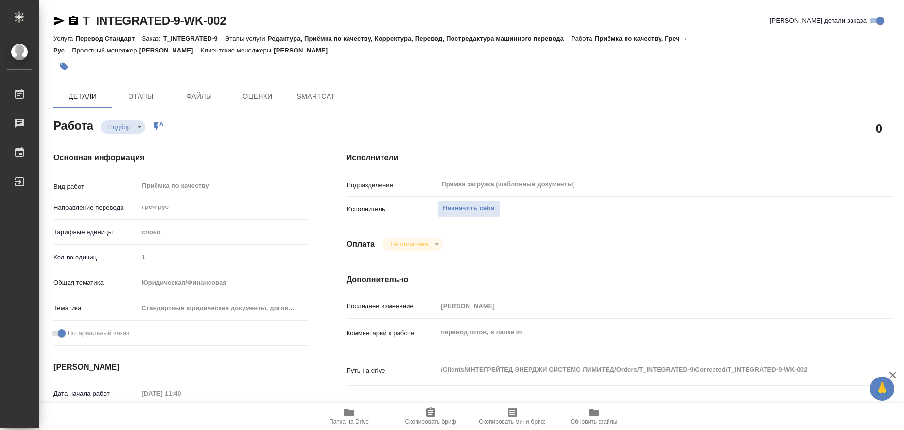
type textarea "x"
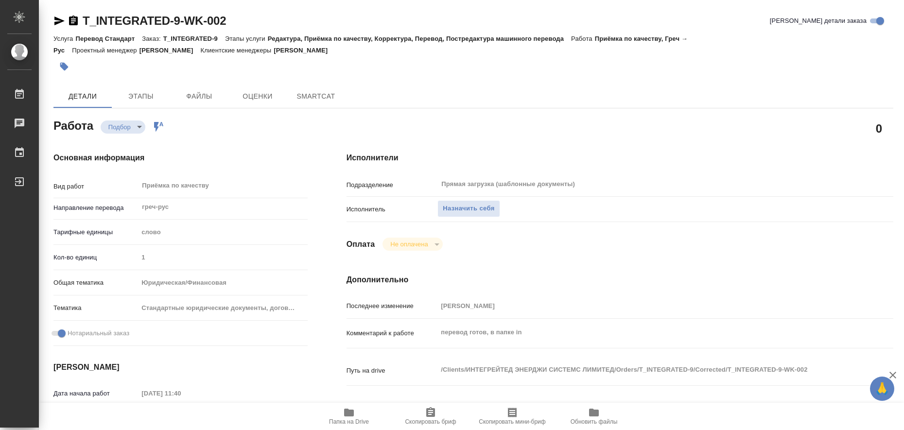
type textarea "x"
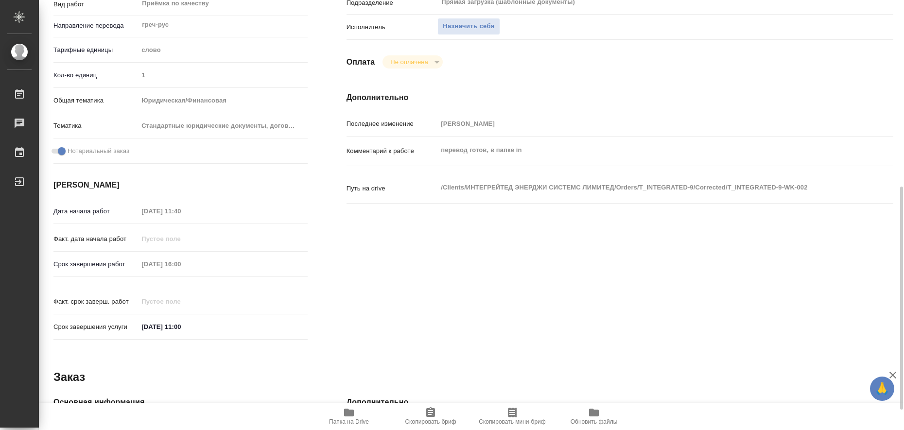
scroll to position [243, 0]
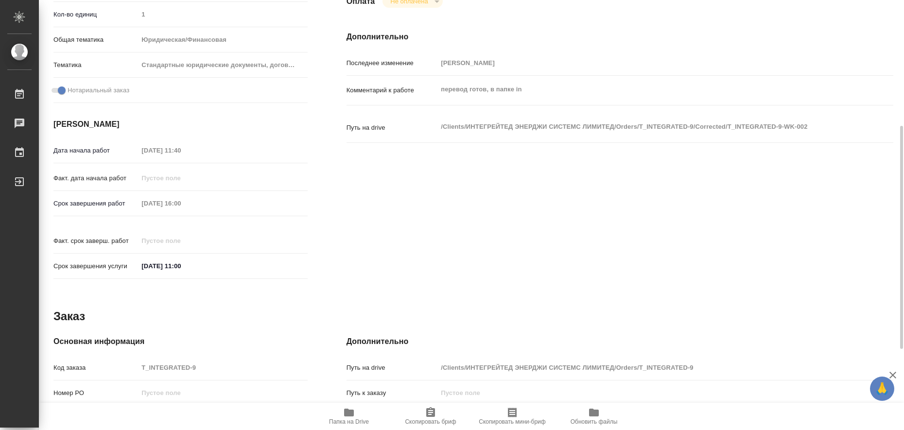
type textarea "x"
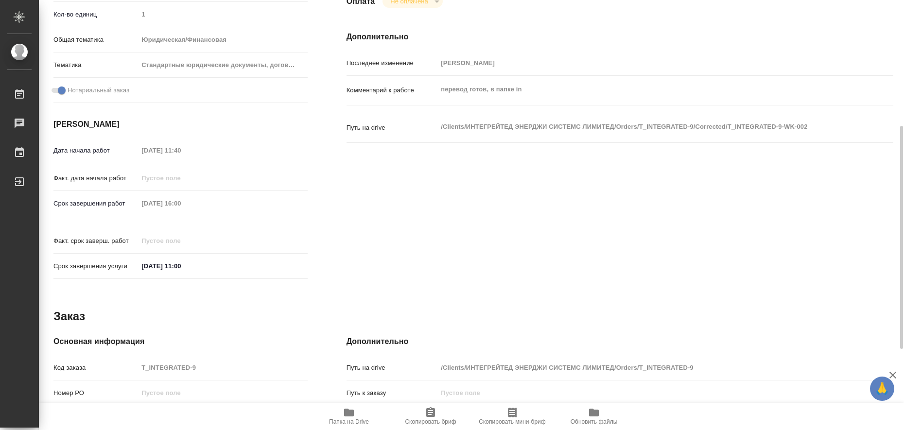
scroll to position [399, 0]
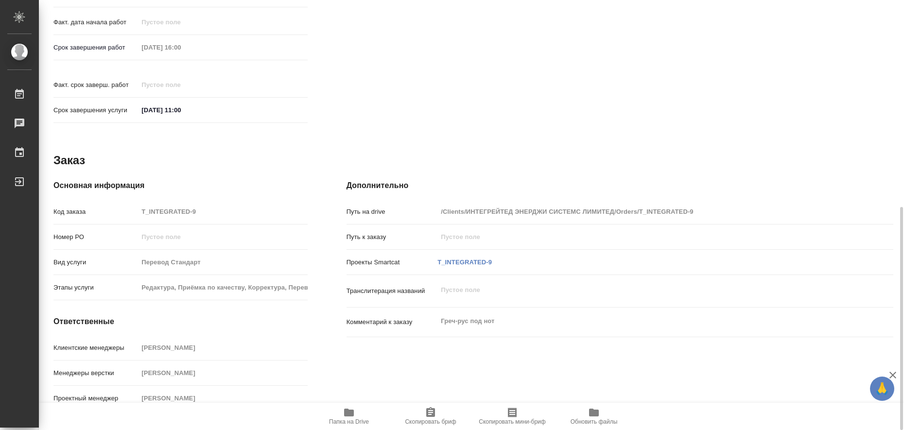
type textarea "x"
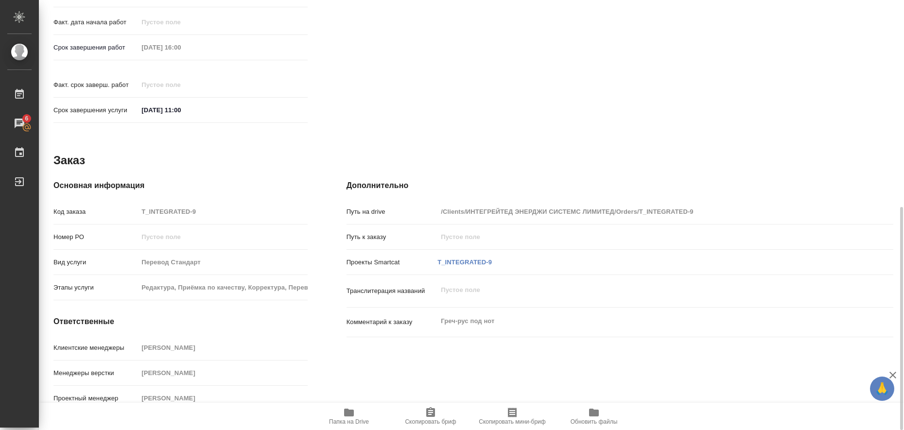
click at [351, 412] on icon "button" at bounding box center [349, 413] width 10 height 8
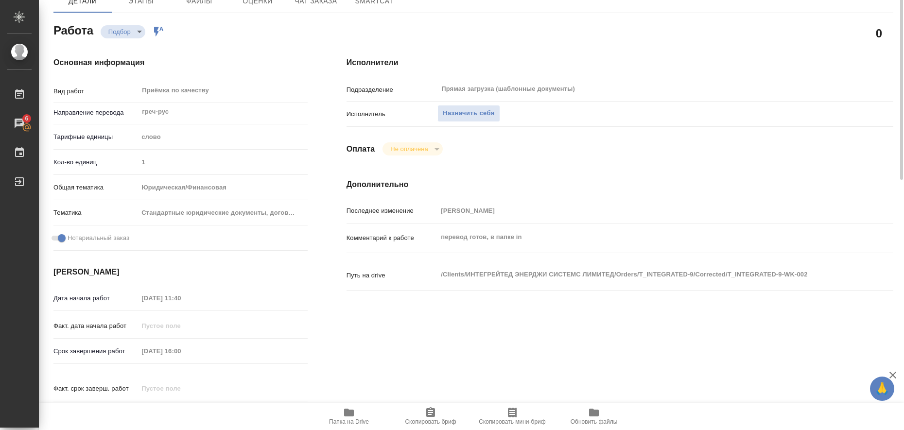
scroll to position [34, 0]
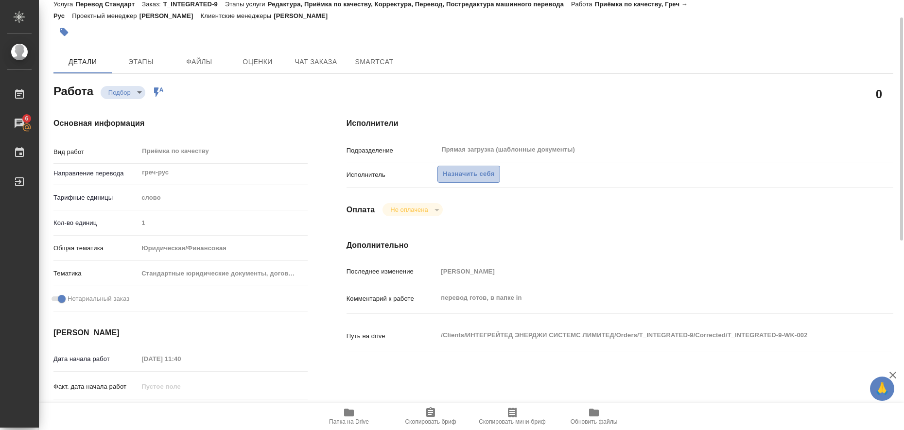
click at [473, 173] on span "Назначить себя" at bounding box center [468, 174] width 51 height 11
click at [477, 172] on span "Назначить себя" at bounding box center [468, 174] width 51 height 11
type textarea "x"
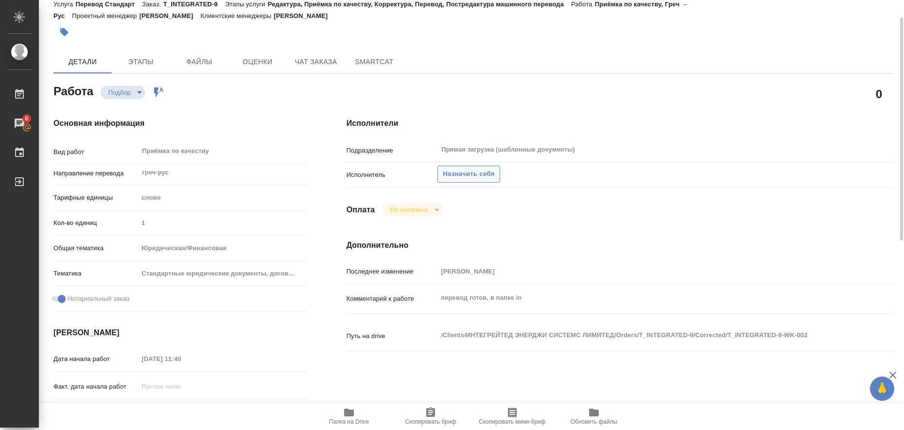
type textarea "x"
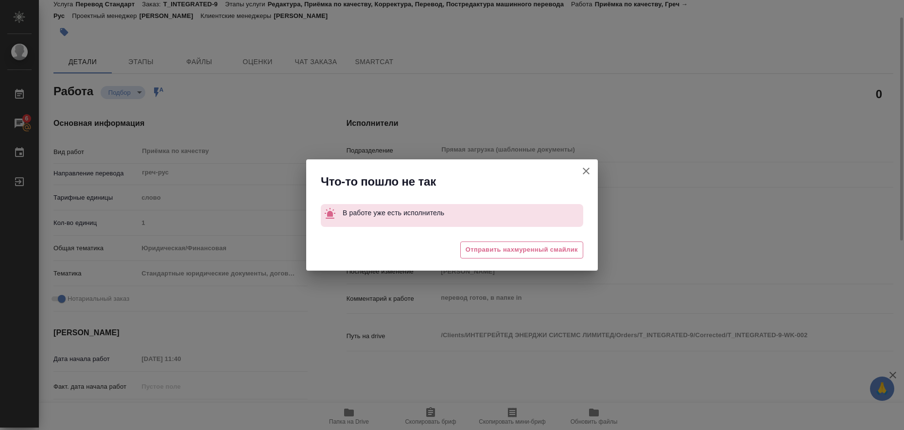
type textarea "x"
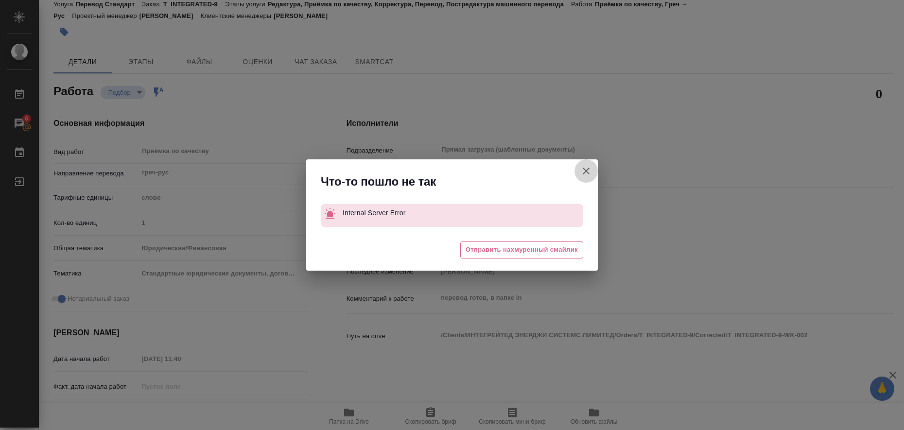
click at [589, 174] on icon "button" at bounding box center [585, 171] width 7 height 7
type textarea "x"
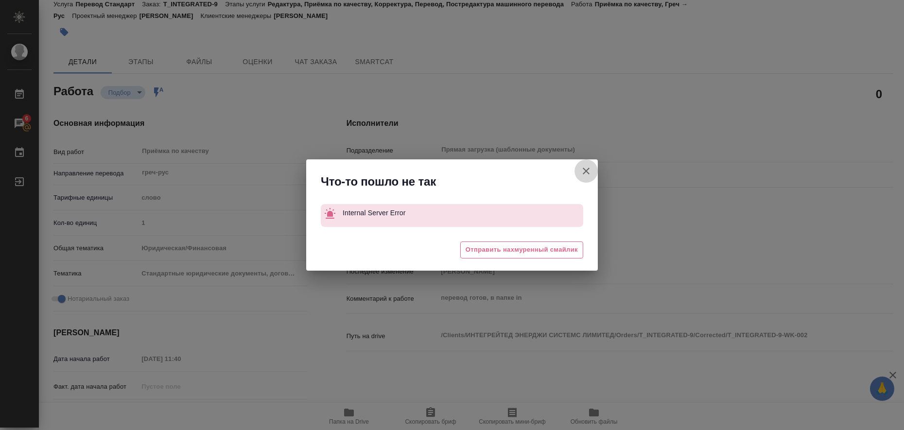
type textarea "x"
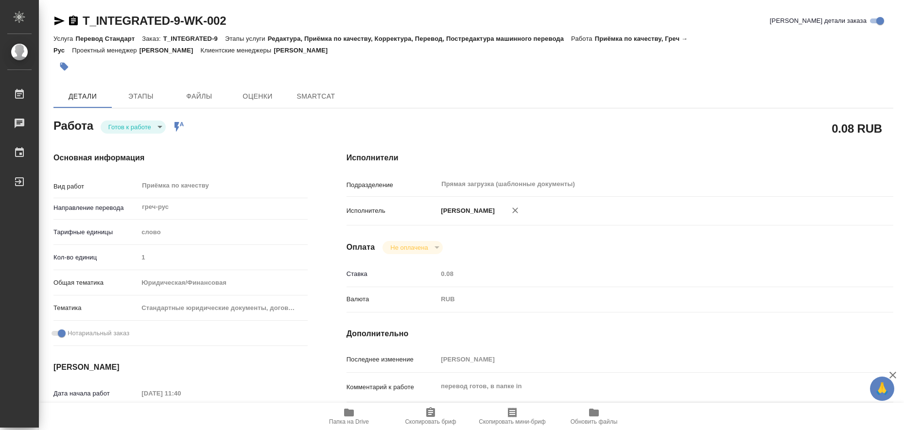
type textarea "x"
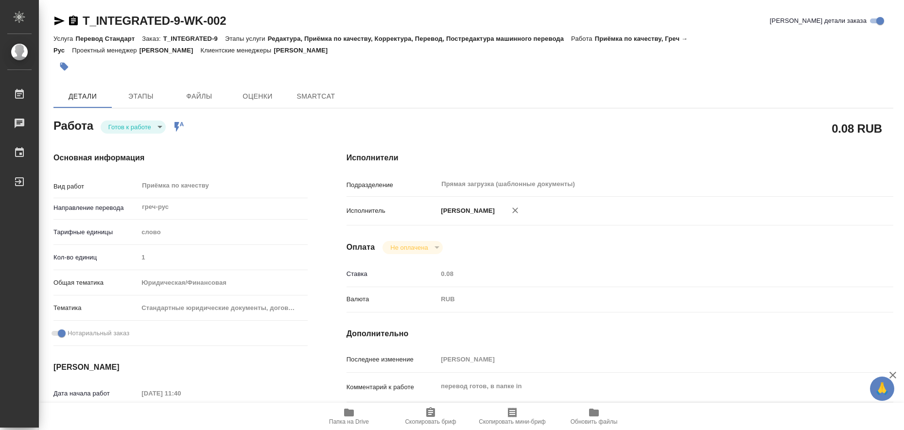
type textarea "x"
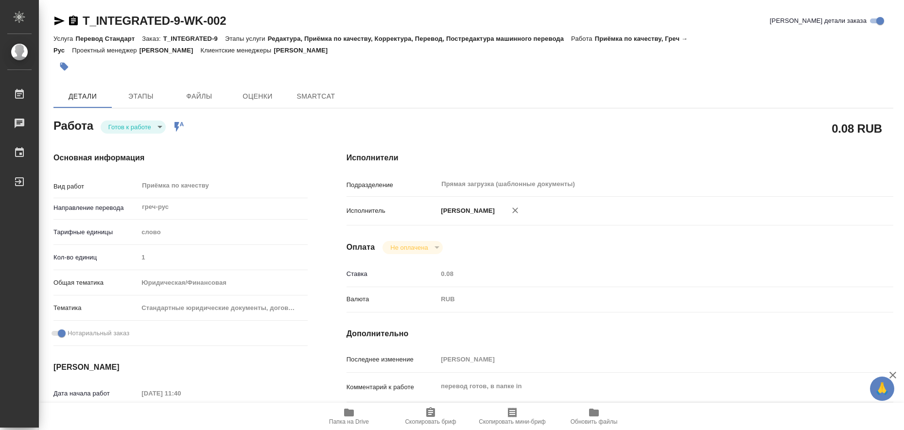
type textarea "x"
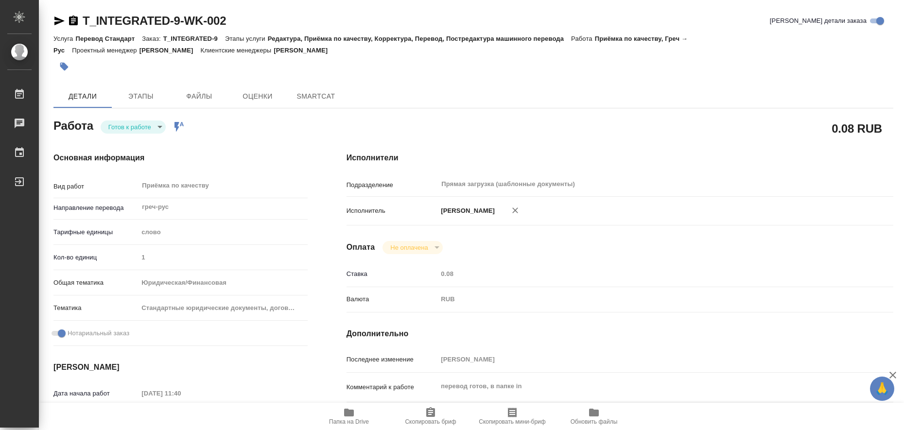
type textarea "x"
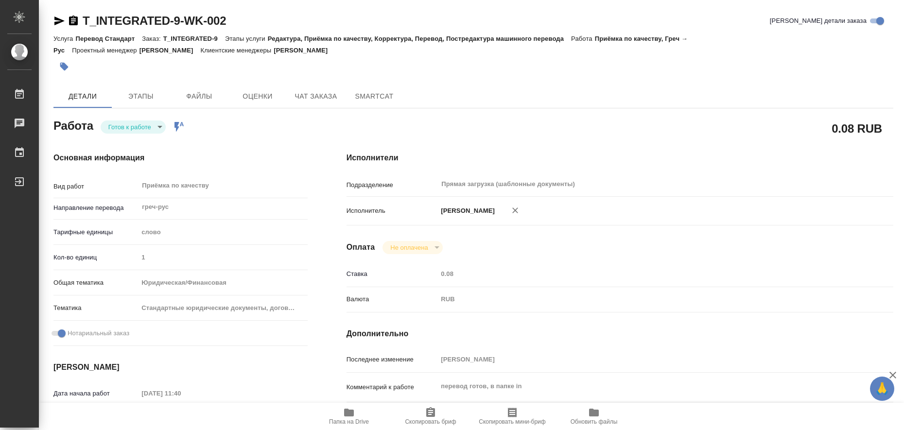
type textarea "x"
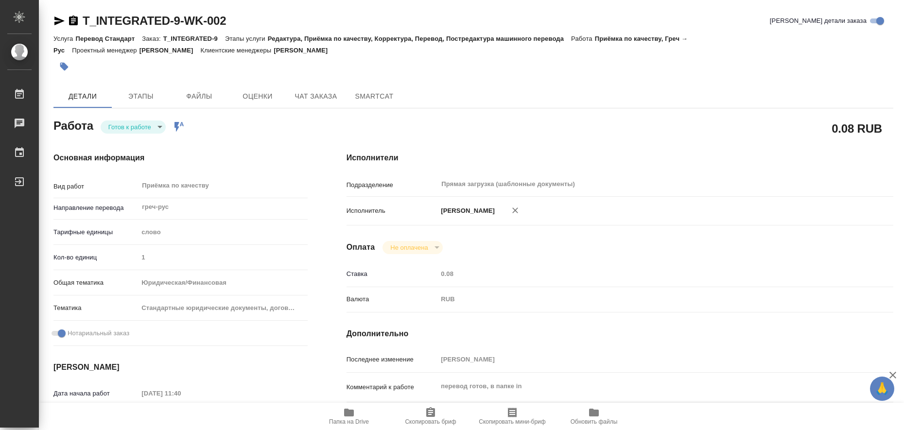
type textarea "x"
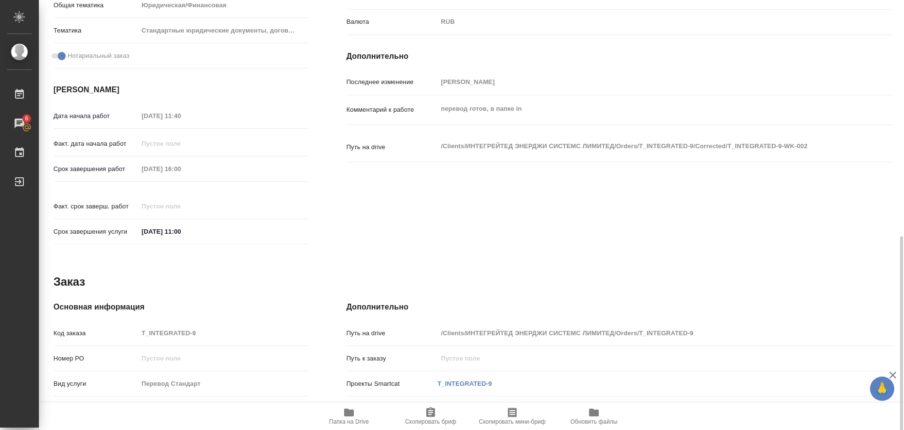
scroll to position [399, 0]
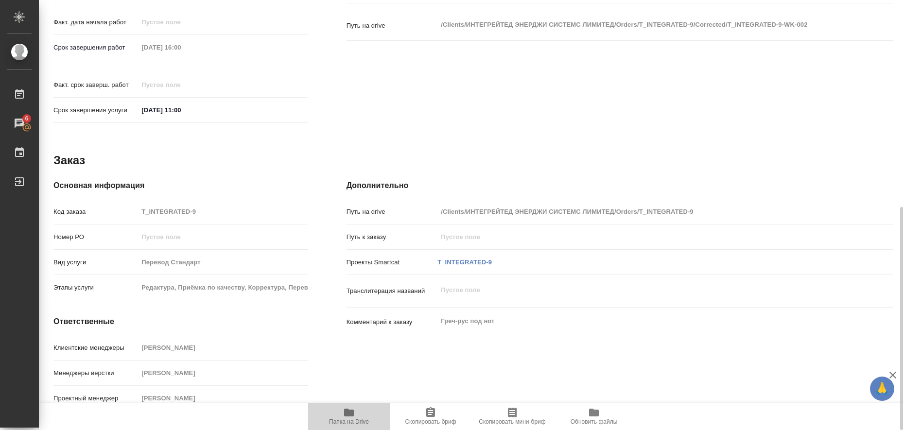
click at [348, 408] on icon "button" at bounding box center [349, 413] width 12 height 12
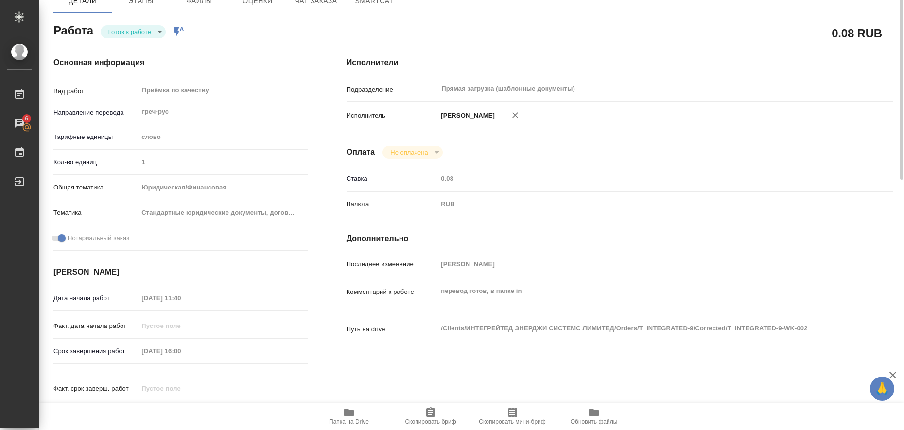
scroll to position [0, 0]
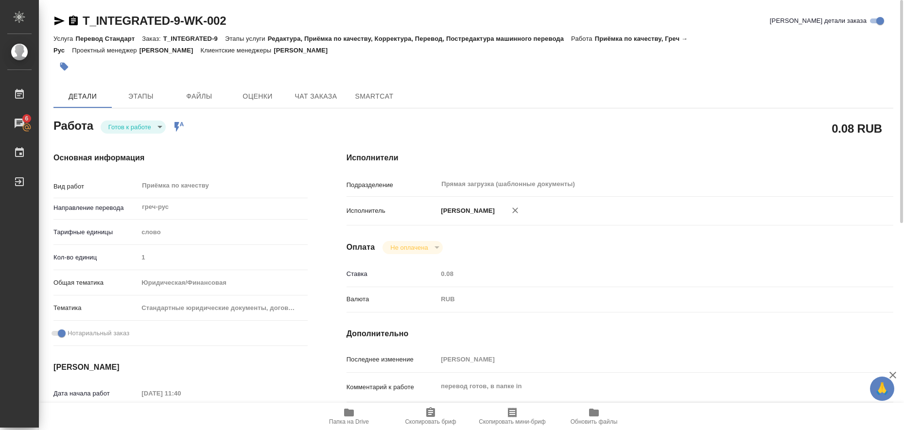
click at [58, 20] on icon "button" at bounding box center [59, 21] width 10 height 9
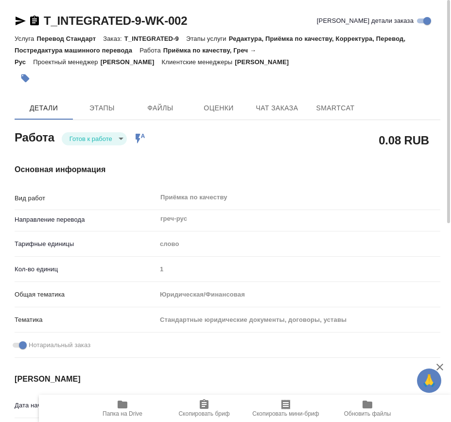
type textarea "x"
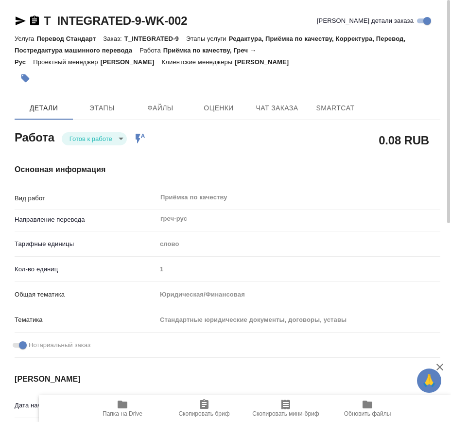
type textarea "x"
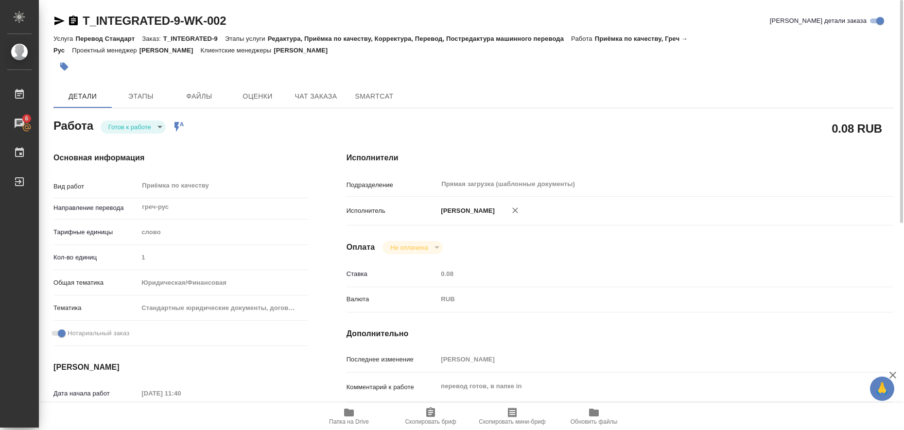
type textarea "x"
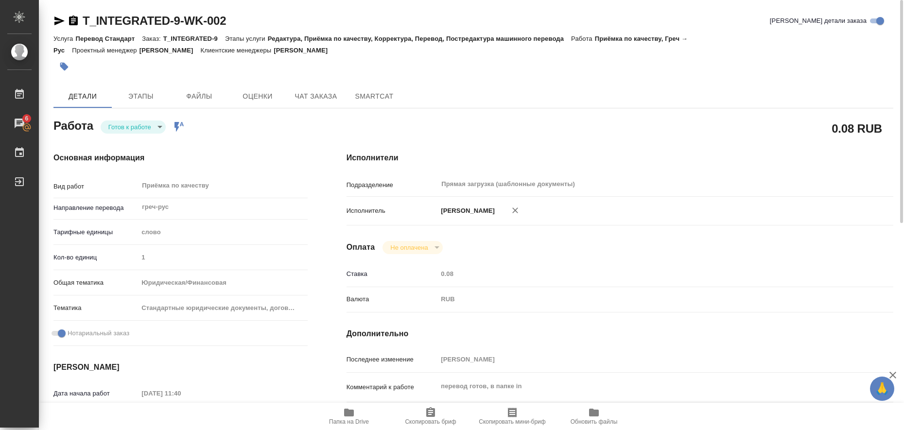
click at [57, 22] on icon "button" at bounding box center [59, 21] width 10 height 9
click at [65, 68] on icon "button" at bounding box center [64, 67] width 8 height 8
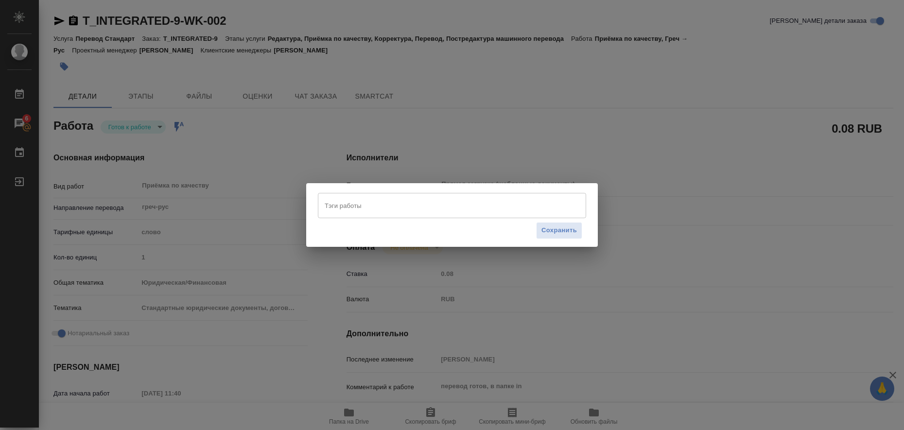
click at [333, 205] on input "Тэги работы" at bounding box center [442, 205] width 241 height 17
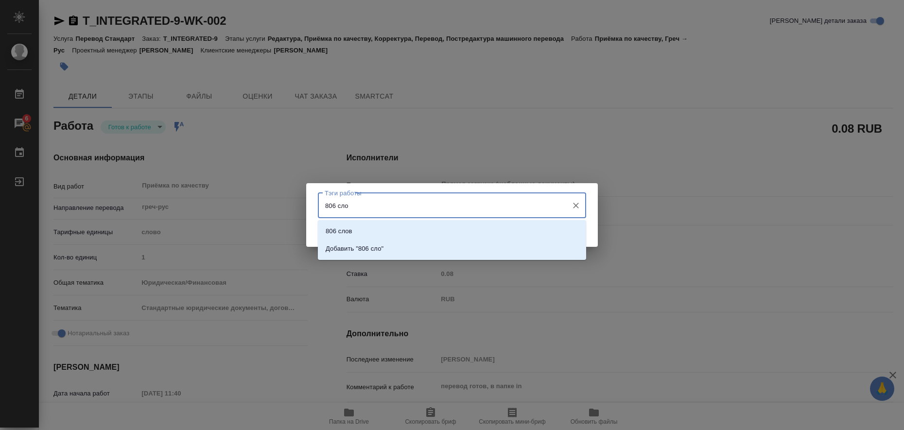
type input "806 слов"
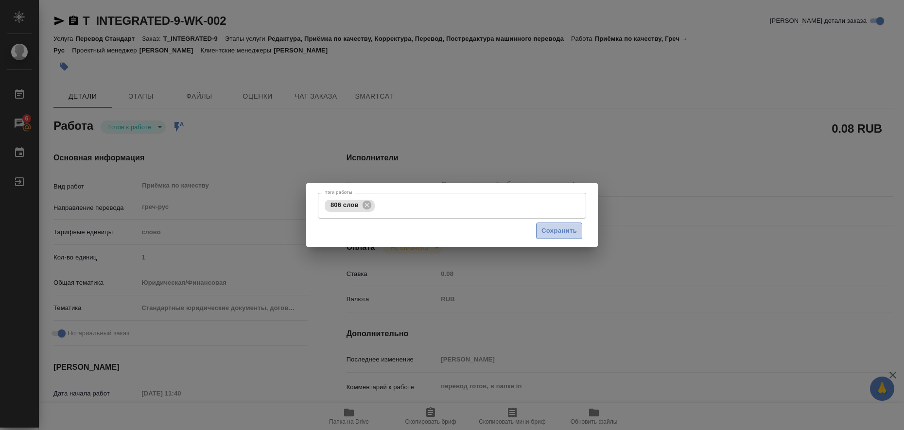
click at [549, 236] on span "Сохранить" at bounding box center [558, 230] width 35 height 11
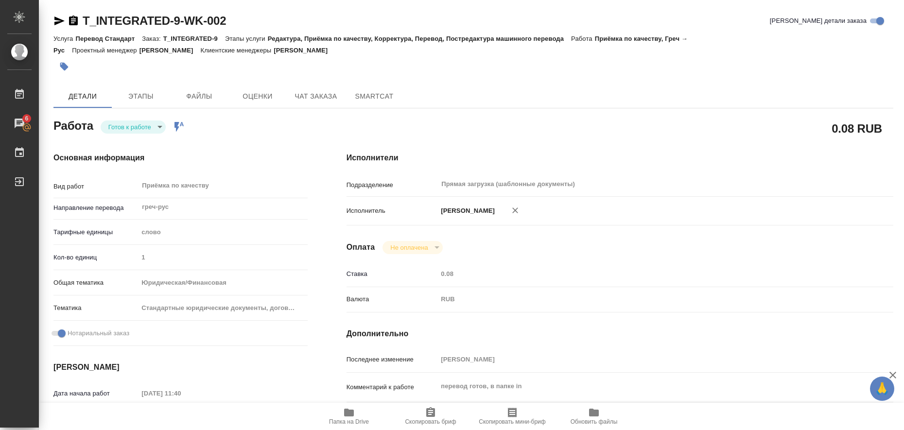
type input "readyForWork"
type textarea "Приёмка по качеству"
type textarea "x"
type input "греч-рус"
type input "5a8b1489cc6b4906c91bfd90"
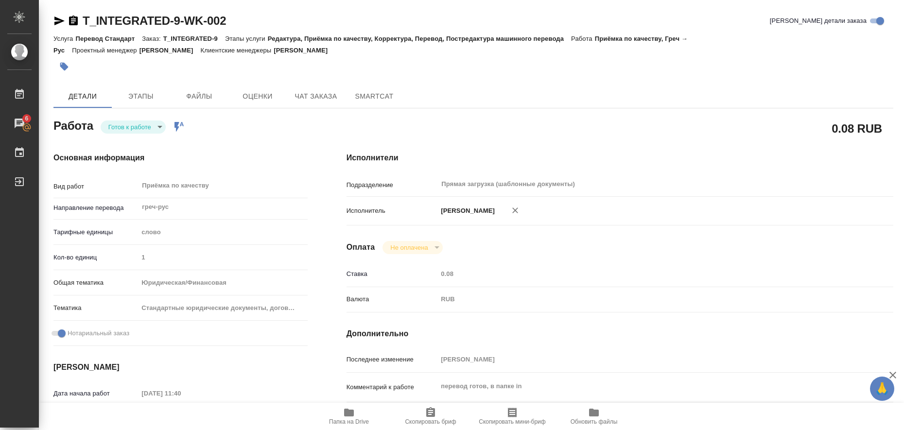
type input "1"
type input "yr-fn"
type input "5f647205b73bc97568ca66bf"
checkbox input "true"
type input "18.08.2025 11:40"
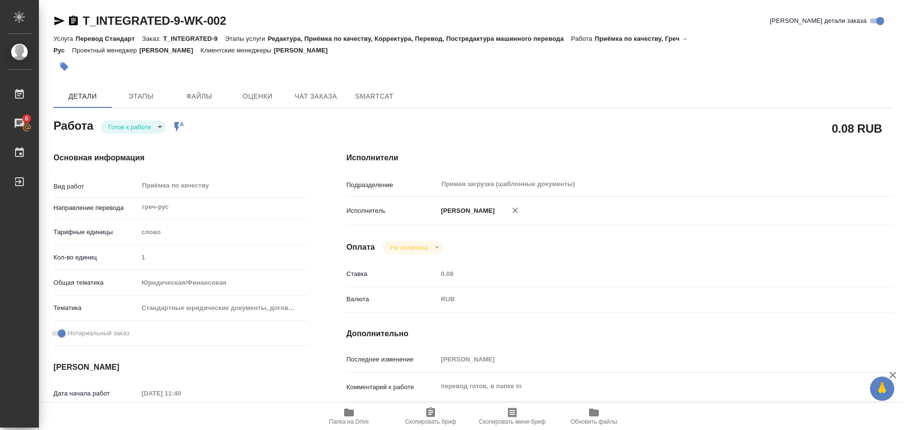
type input "18.08.2025 16:00"
type input "20.08.2025 11:00"
type input "Прямая загрузка (шаблонные документы)"
type input "notPayed"
type input "0.08"
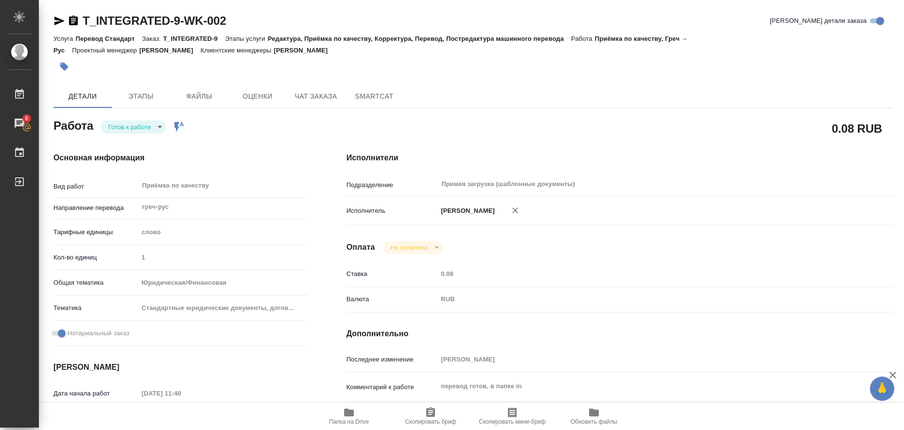
type input "RUB"
type input "Любицкая Ольга"
type textarea "перевод готов, в папке in"
type textarea "x"
type textarea "/Clients/ИНТЕГРЕЙТЕД ЭНЕРДЖИ СИСТЕМС ЛИМИТЕД/Orders/T_INTEGRATED-9/Corrected/T_…"
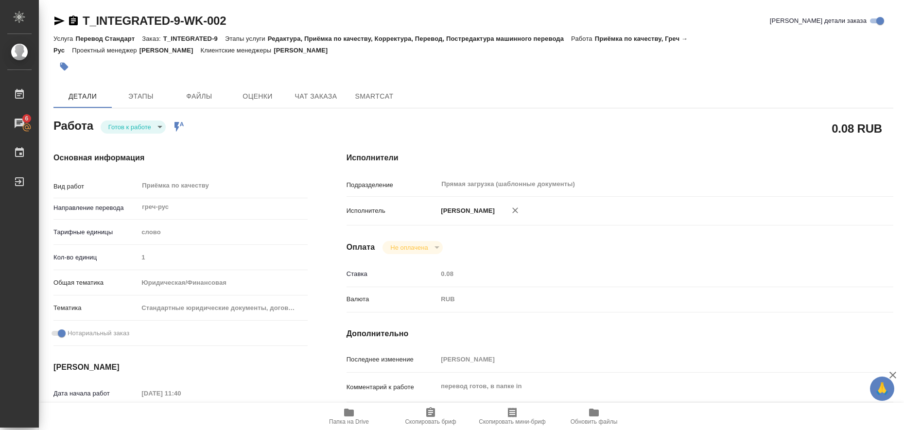
type textarea "x"
type input "T_INTEGRATED-9"
type input "Перевод Стандарт"
type input "Редактура, Приёмка по качеству, Корректура, Перевод, Постредактура машинного пе…"
type input "Прохорова Анастасия"
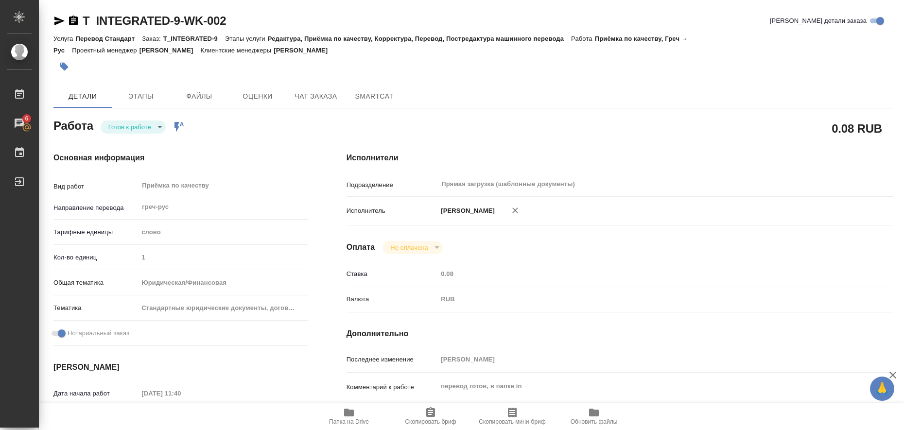
type input "Заборова Александра"
type input "/Clients/ИНТЕГРЕЙТЕД ЭНЕРДЖИ СИСТЕМС ЛИМИТЕД/Orders/T_INTEGRATED-9"
type textarea "x"
type textarea "Греч-рус под нот"
type textarea "x"
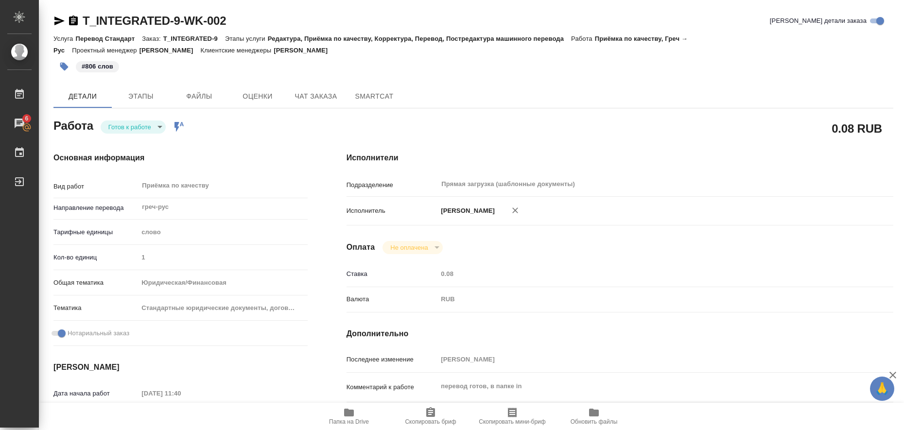
type textarea "x"
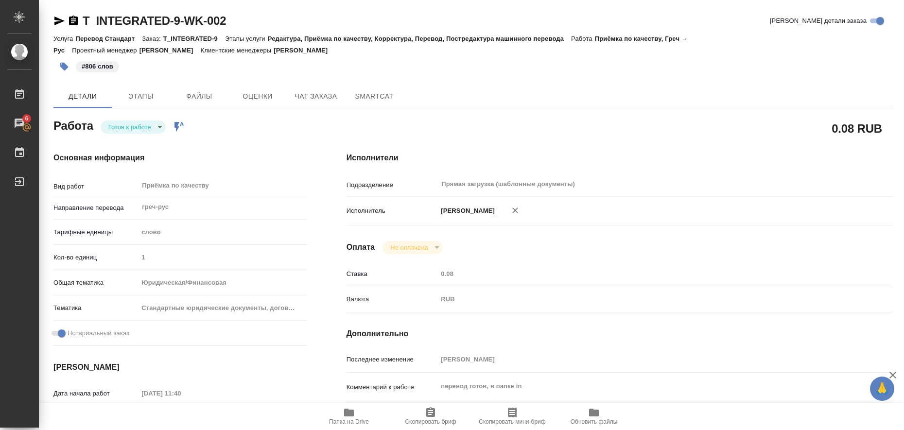
type textarea "x"
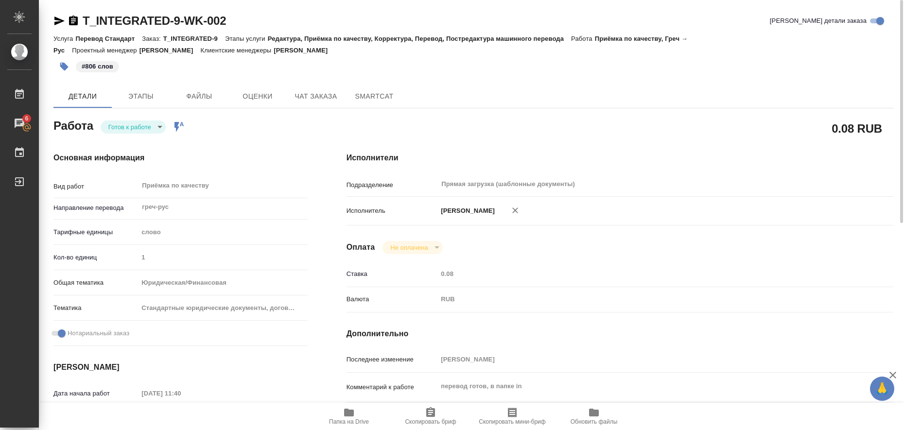
type textarea "x"
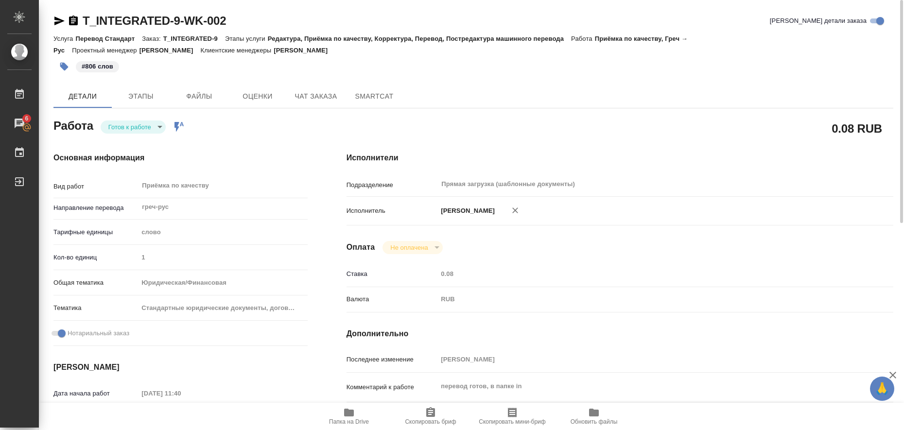
click at [159, 124] on body "🙏 .cls-1 fill:#fff; AWATERA Liubitskaia Olga Работы 6 Чаты График Выйти T_INTEG…" at bounding box center [452, 215] width 904 height 430
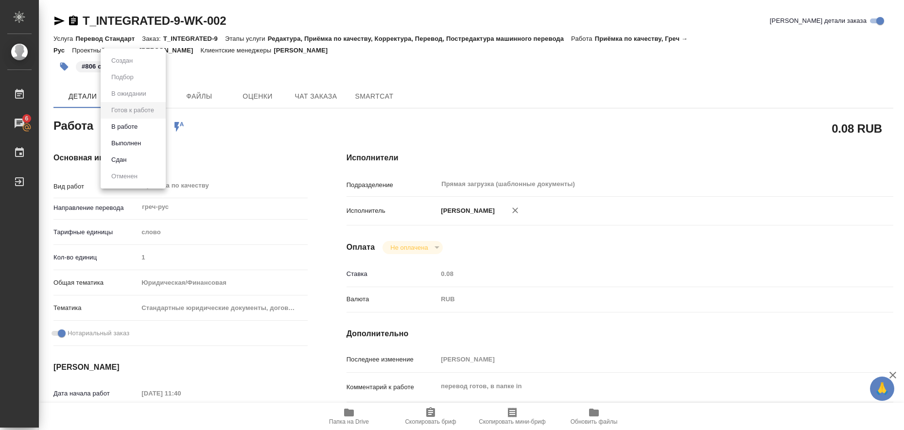
click at [148, 141] on li "Выполнен" at bounding box center [133, 143] width 65 height 17
type textarea "x"
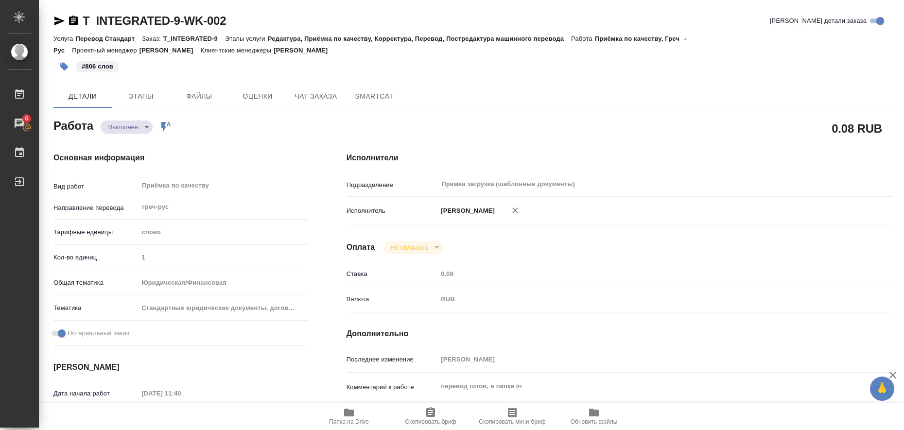
type textarea "x"
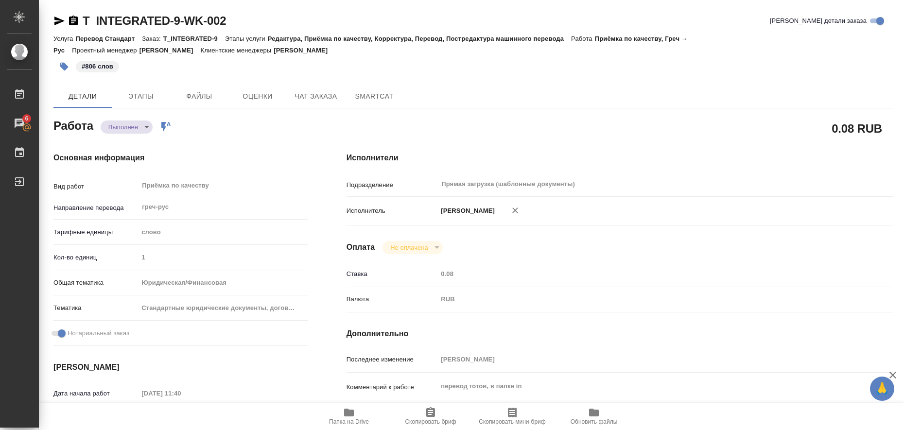
type textarea "x"
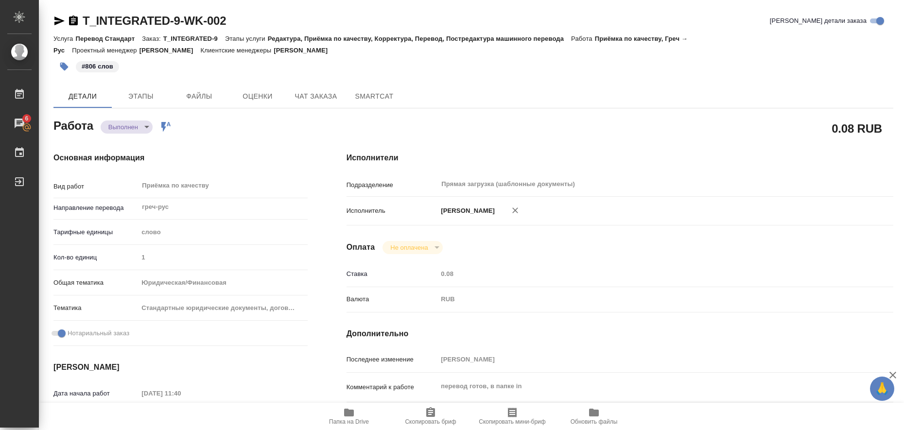
type textarea "x"
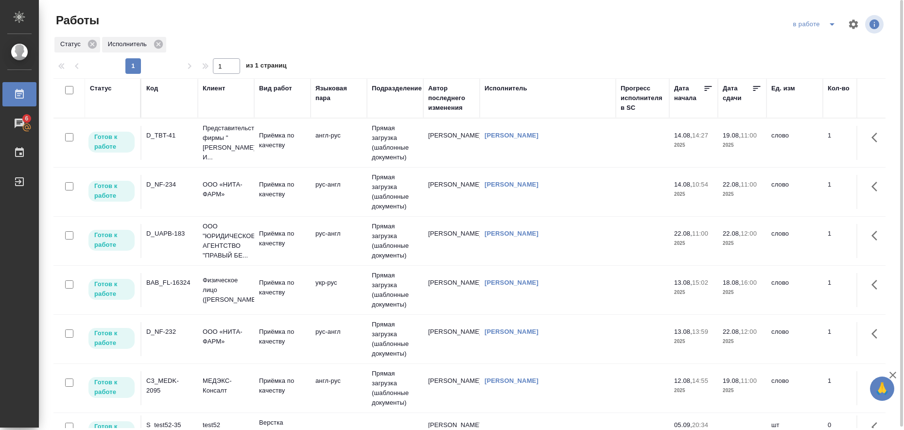
click at [828, 27] on icon "split button" at bounding box center [832, 24] width 12 height 12
click at [824, 42] on li "Стандартные настройки" at bounding box center [815, 44] width 93 height 16
